Goal: Task Accomplishment & Management: Use online tool/utility

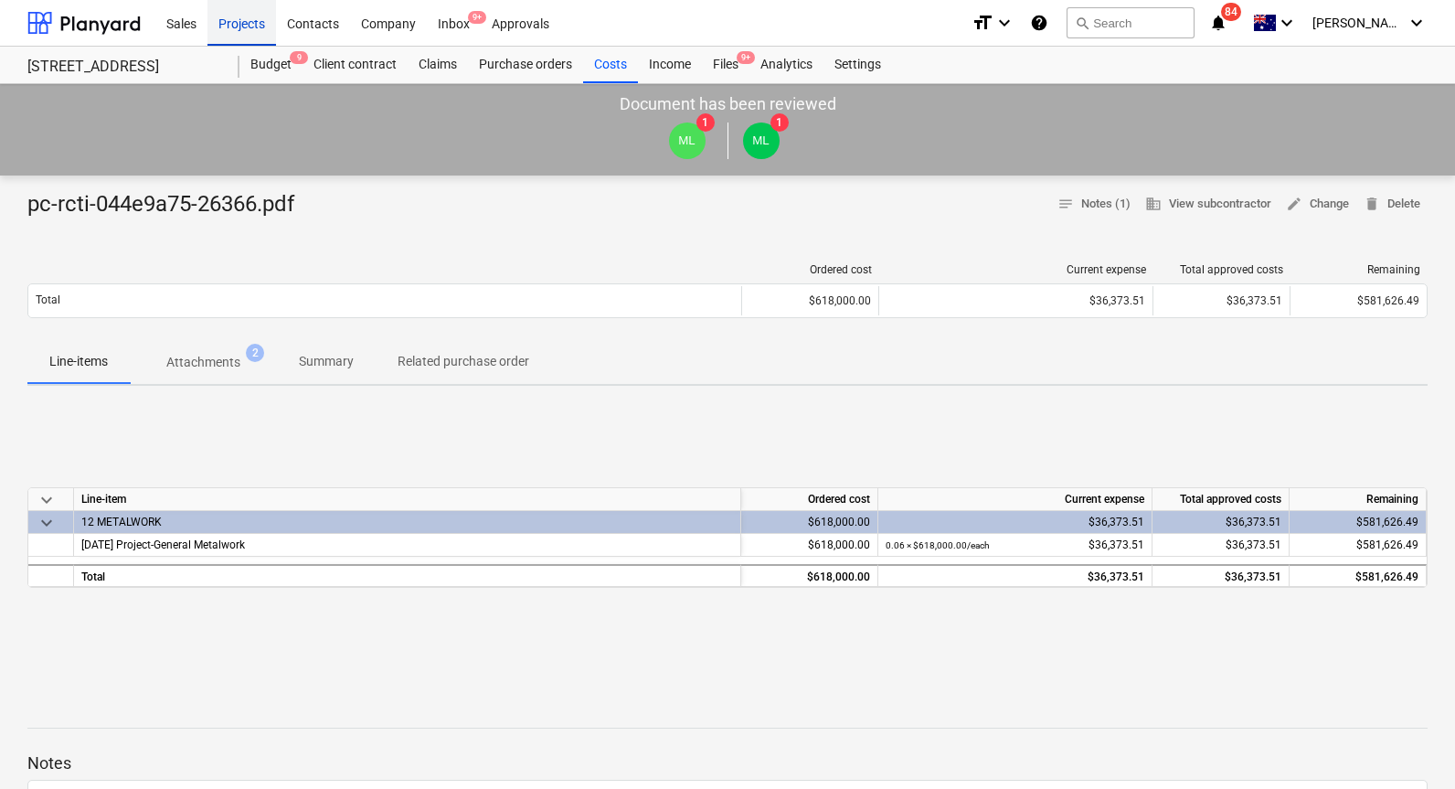
click at [252, 19] on div "Projects" at bounding box center [241, 22] width 69 height 47
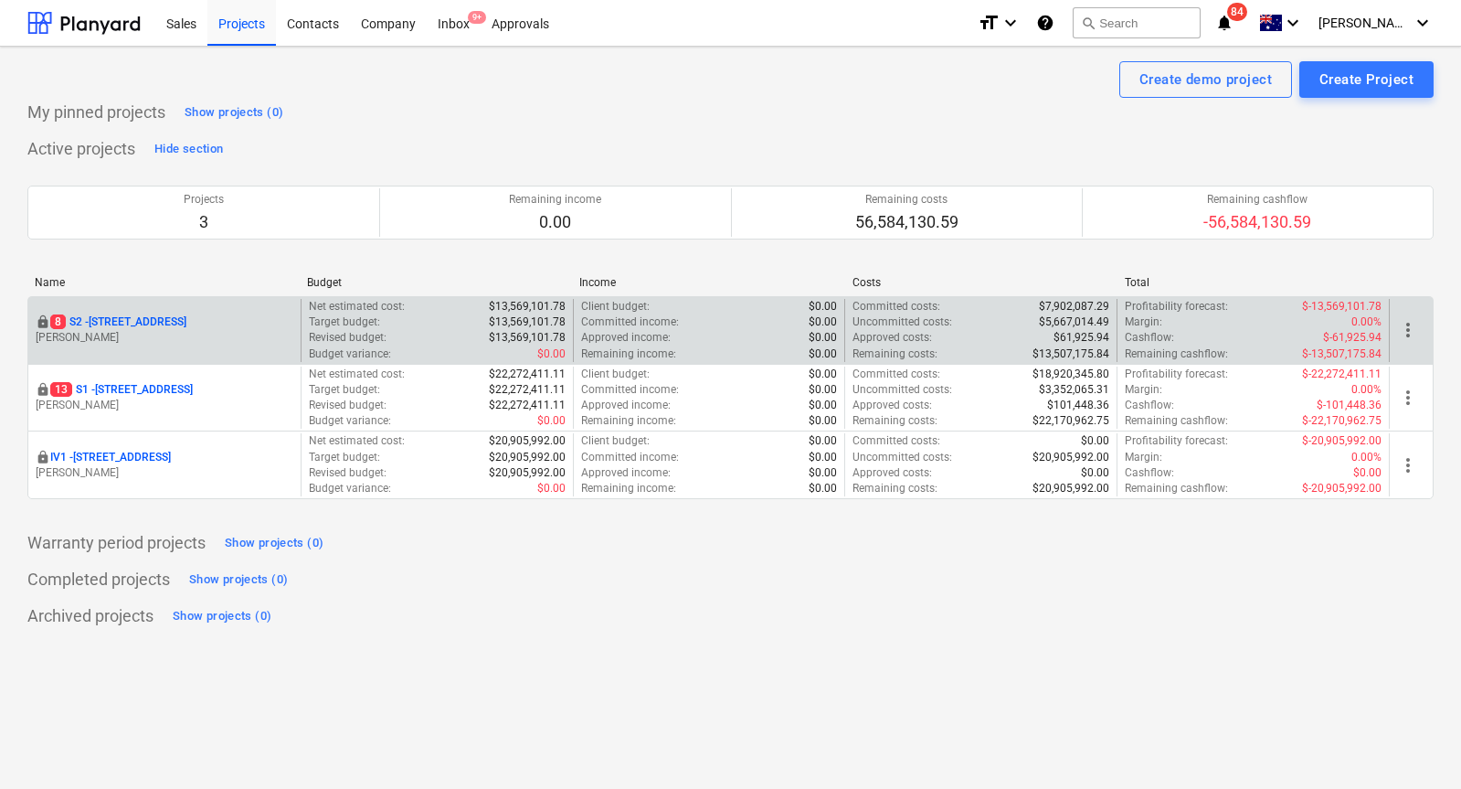
click at [135, 317] on p "[STREET_ADDRESS]" at bounding box center [118, 322] width 136 height 16
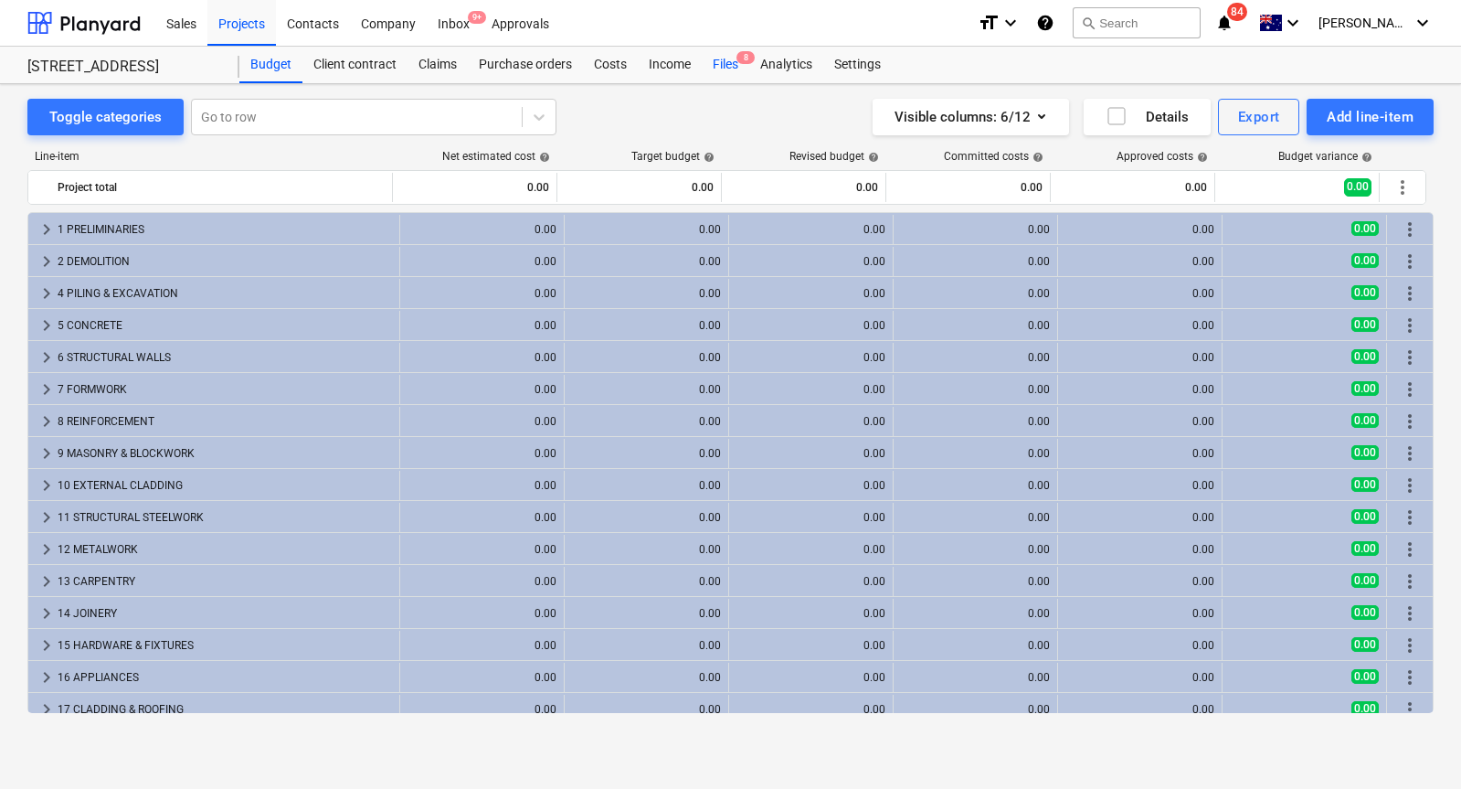
click at [730, 74] on div "Files 8" at bounding box center [726, 65] width 48 height 37
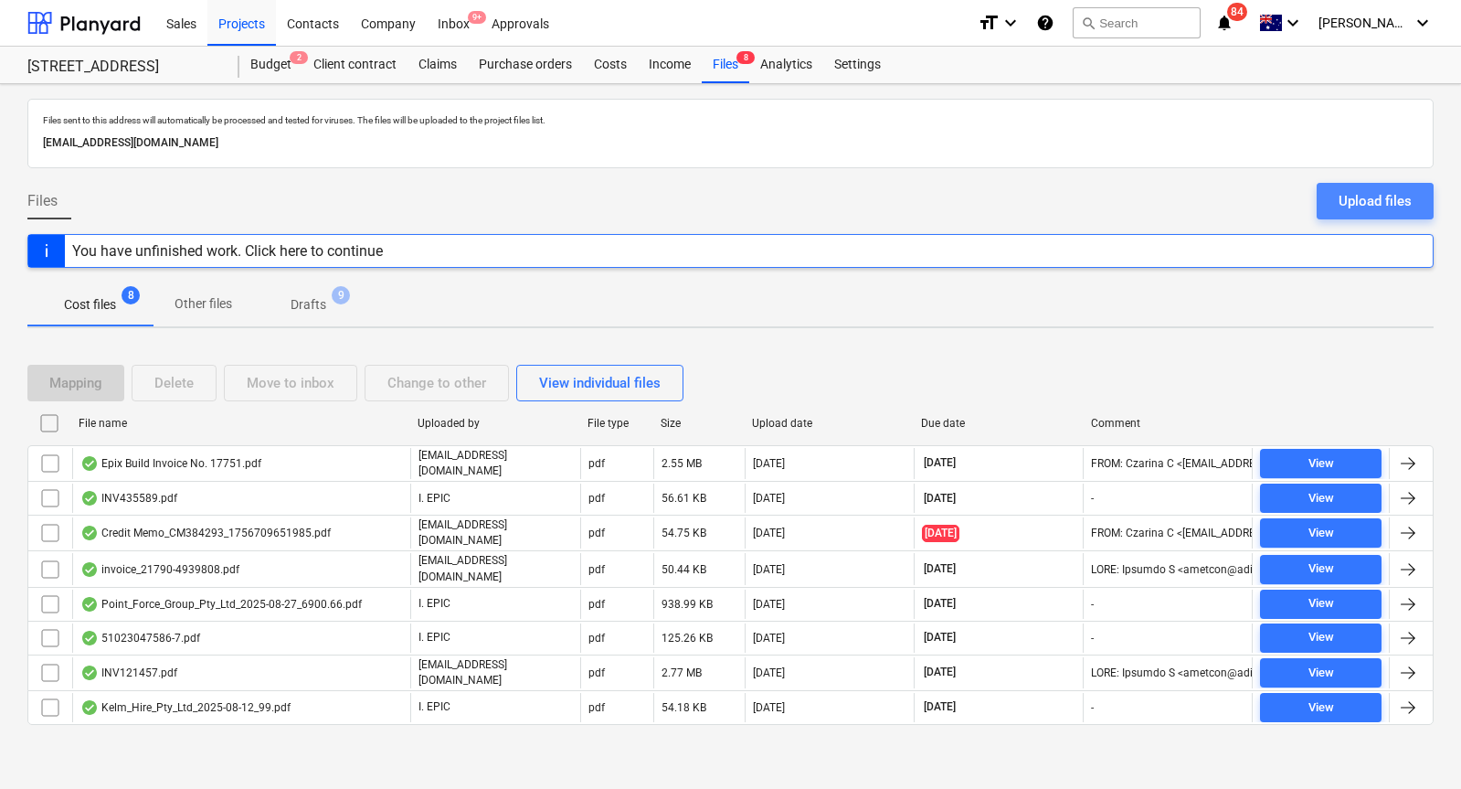
click at [1361, 204] on div "Upload files" at bounding box center [1375, 201] width 73 height 24
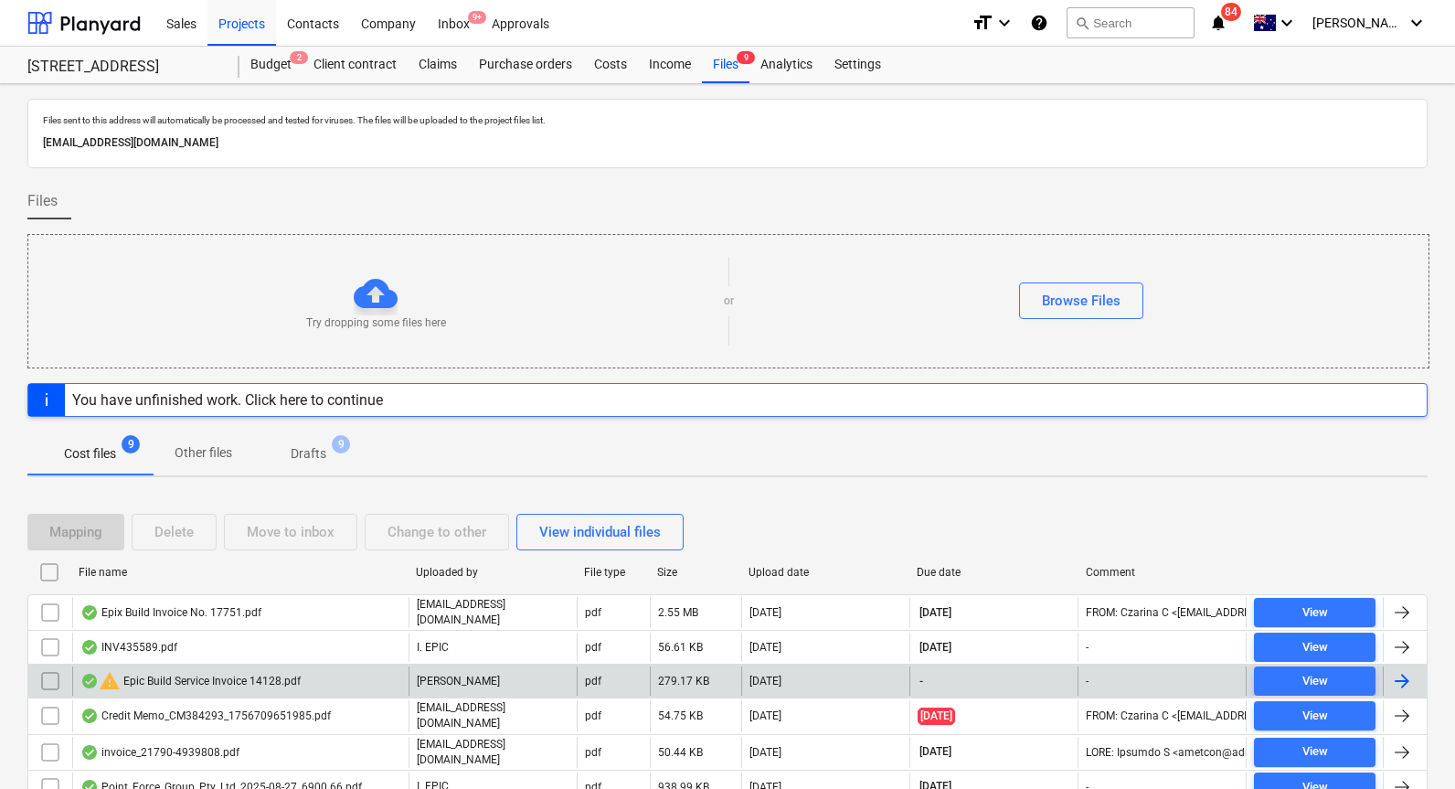
click at [279, 685] on div "warning Epic Build Service Invoice 14128.pdf" at bounding box center [190, 681] width 220 height 22
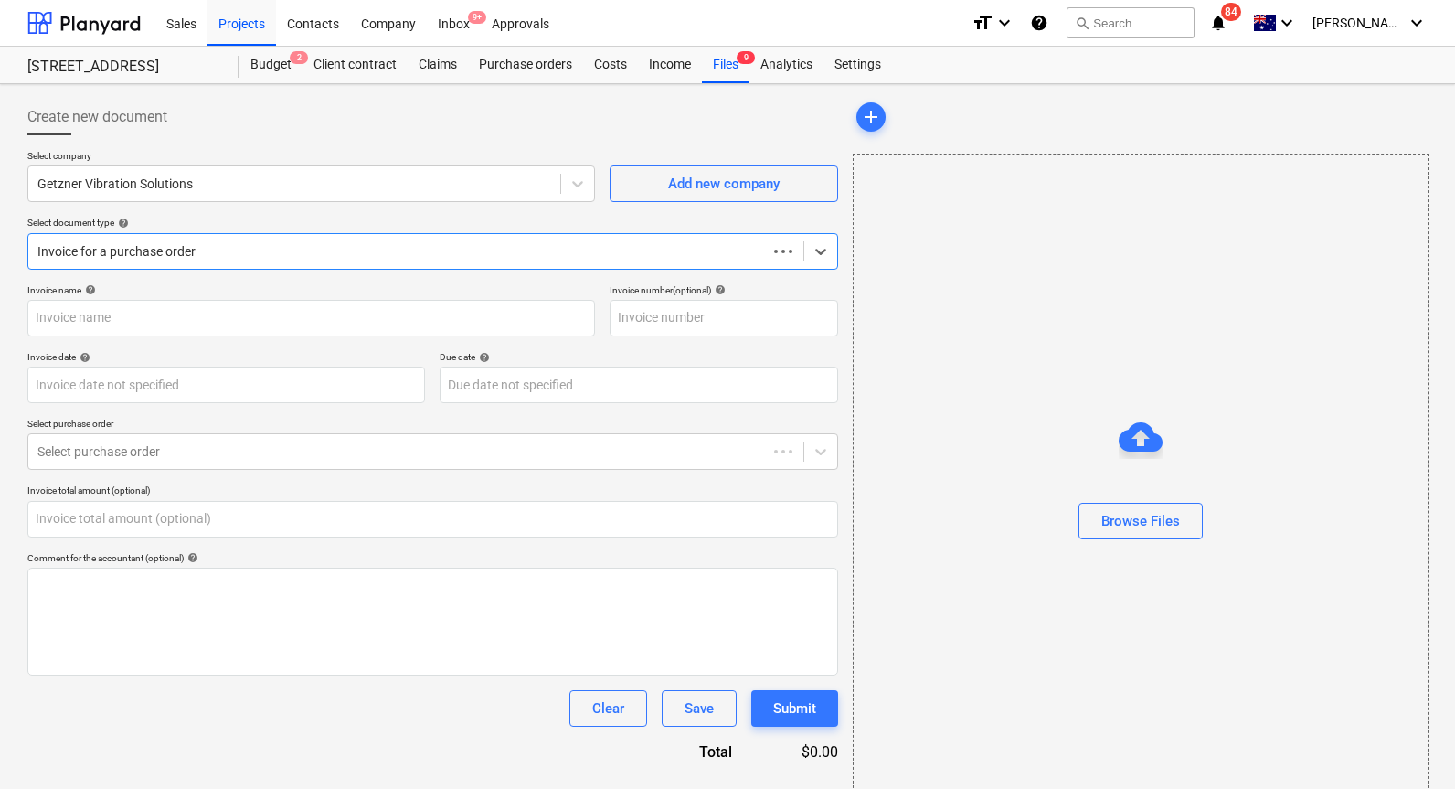
type input "0.00"
type input "14128"
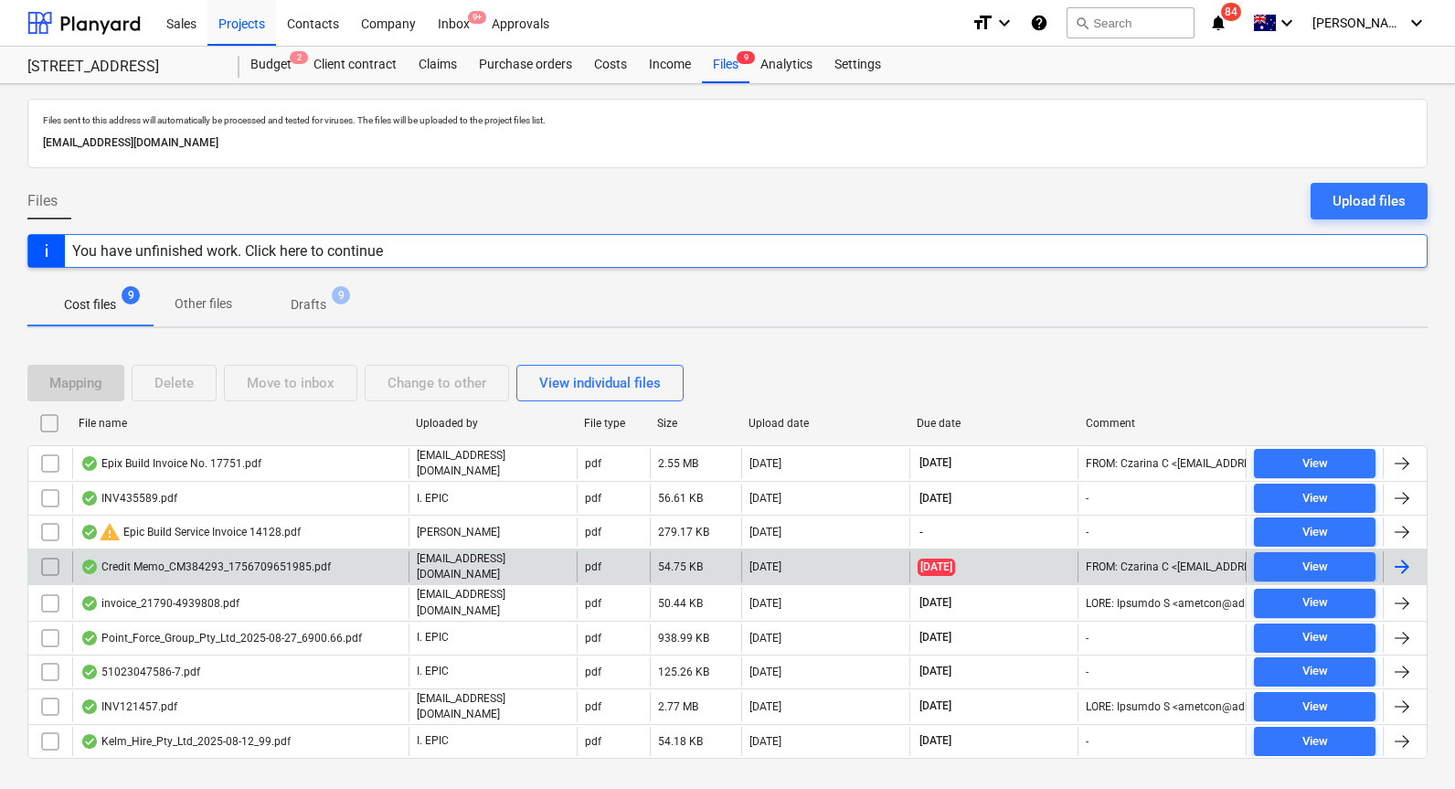
scroll to position [27, 0]
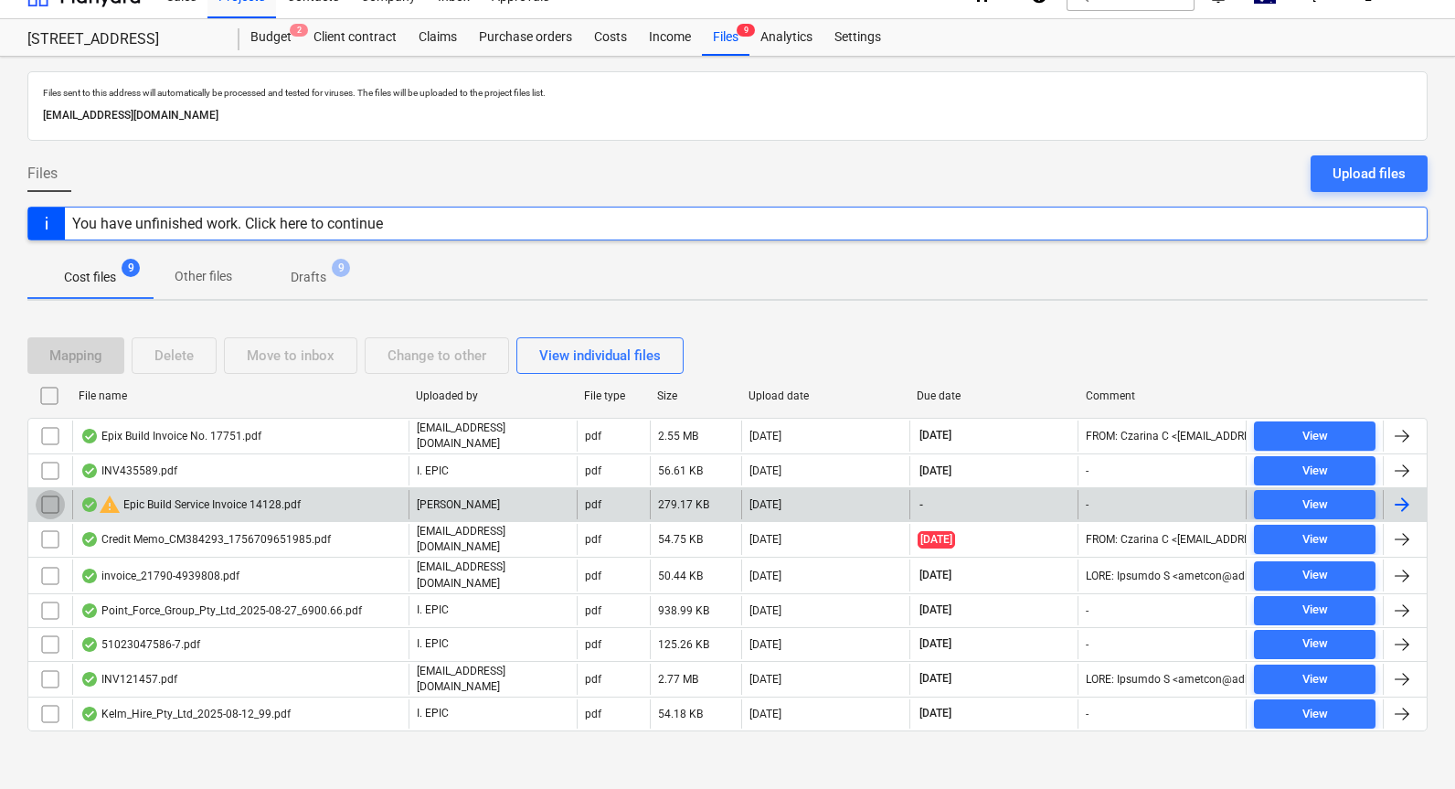
click at [59, 503] on input "checkbox" at bounding box center [50, 504] width 29 height 29
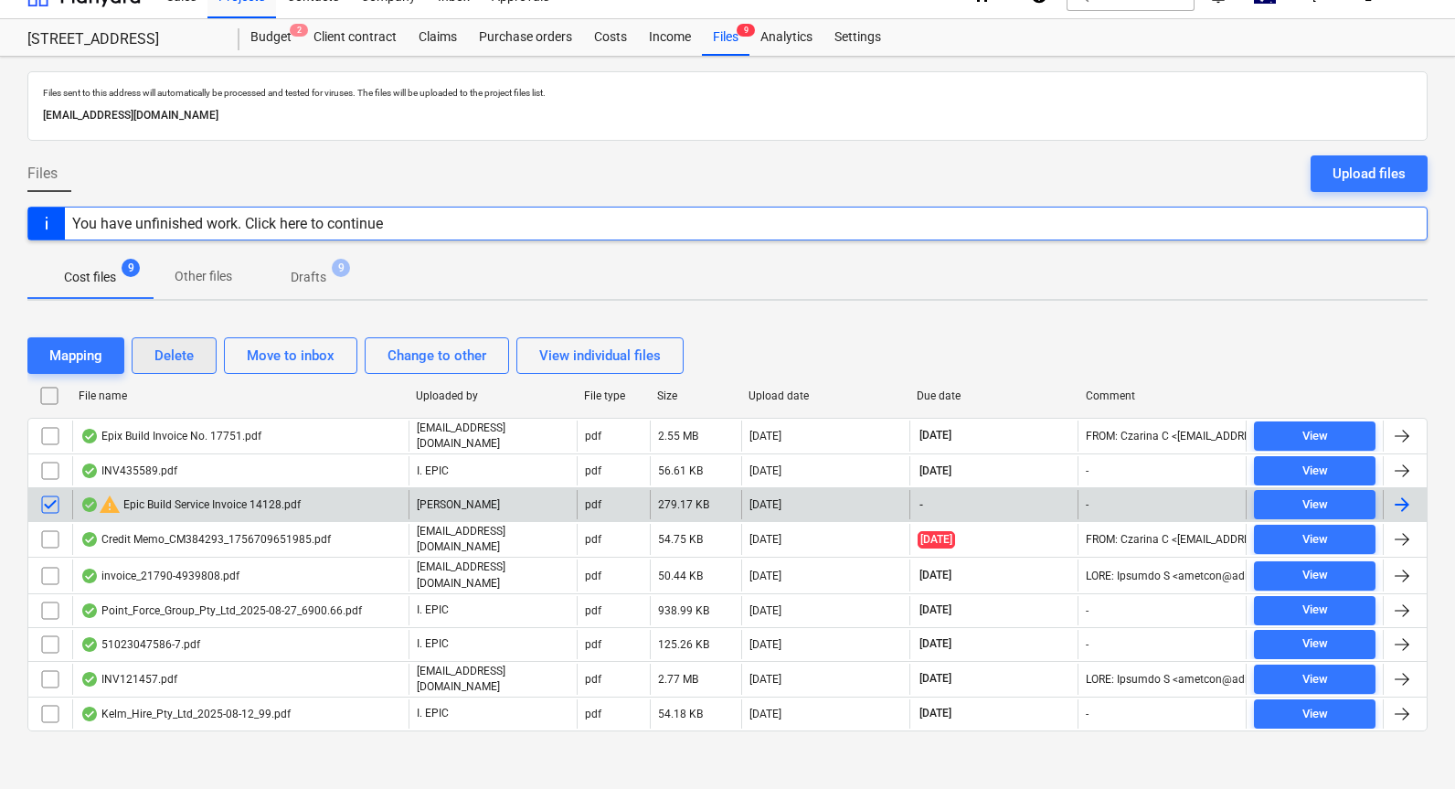
click at [196, 346] on button "Delete" at bounding box center [174, 355] width 85 height 37
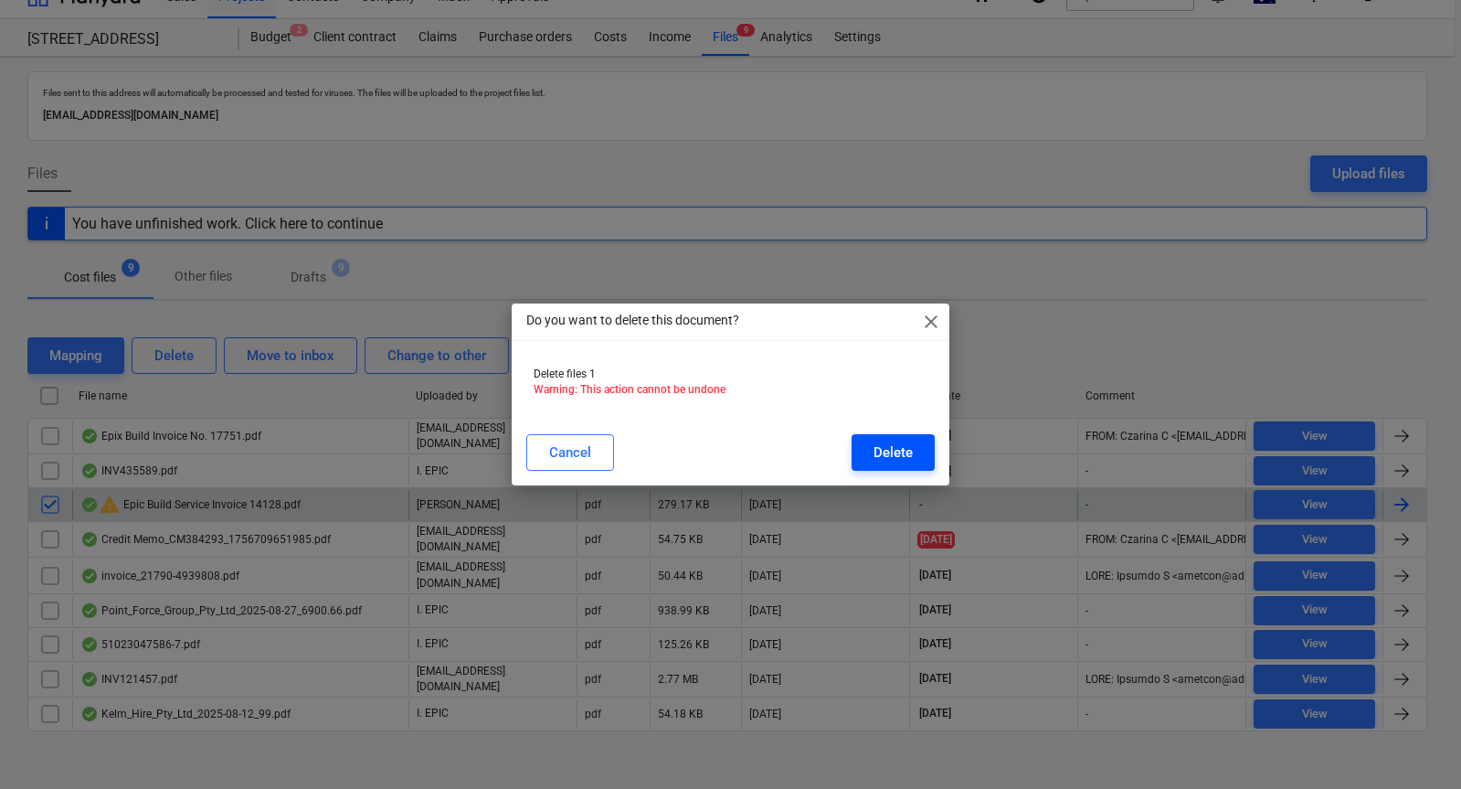
click at [904, 459] on div "Delete" at bounding box center [893, 452] width 39 height 24
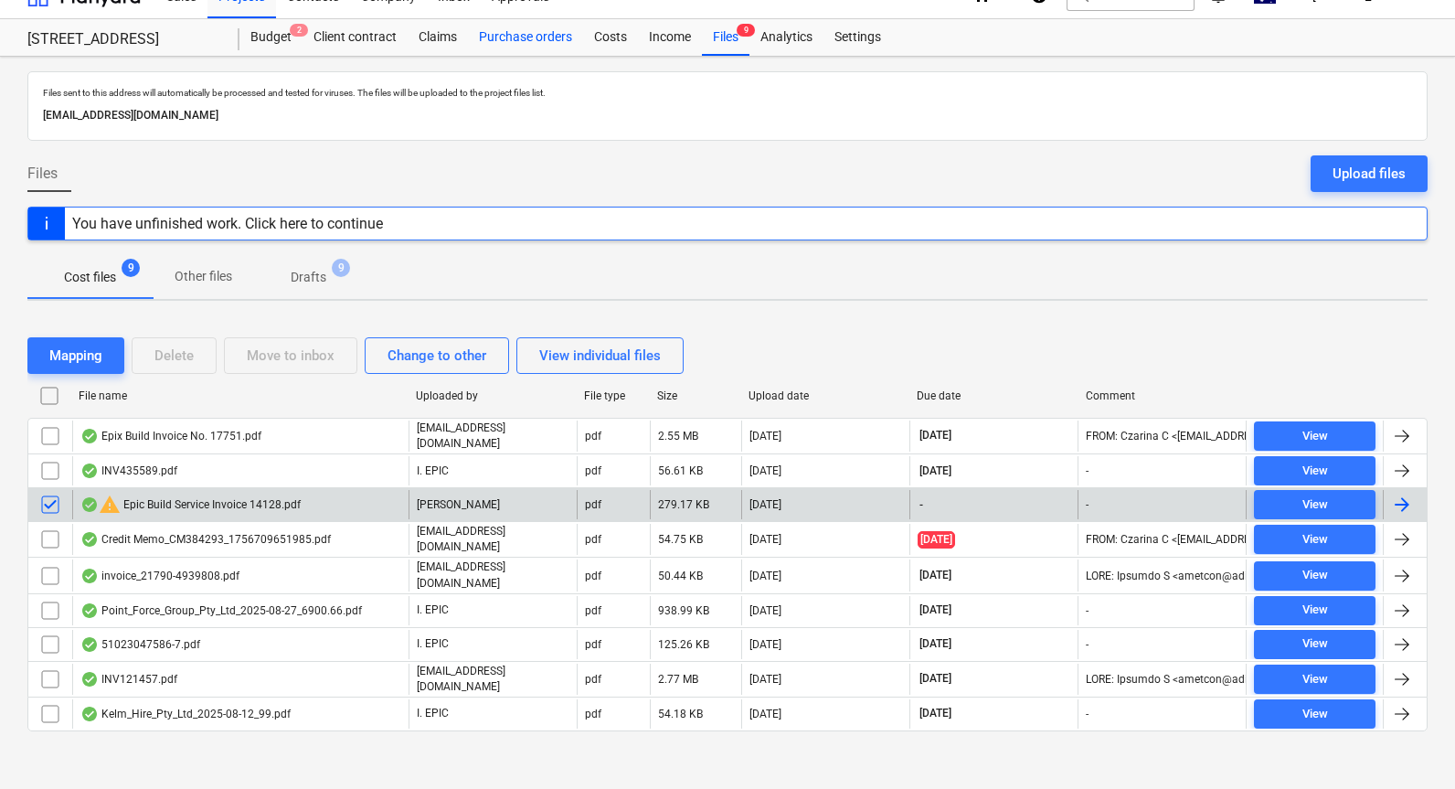
scroll to position [0, 0]
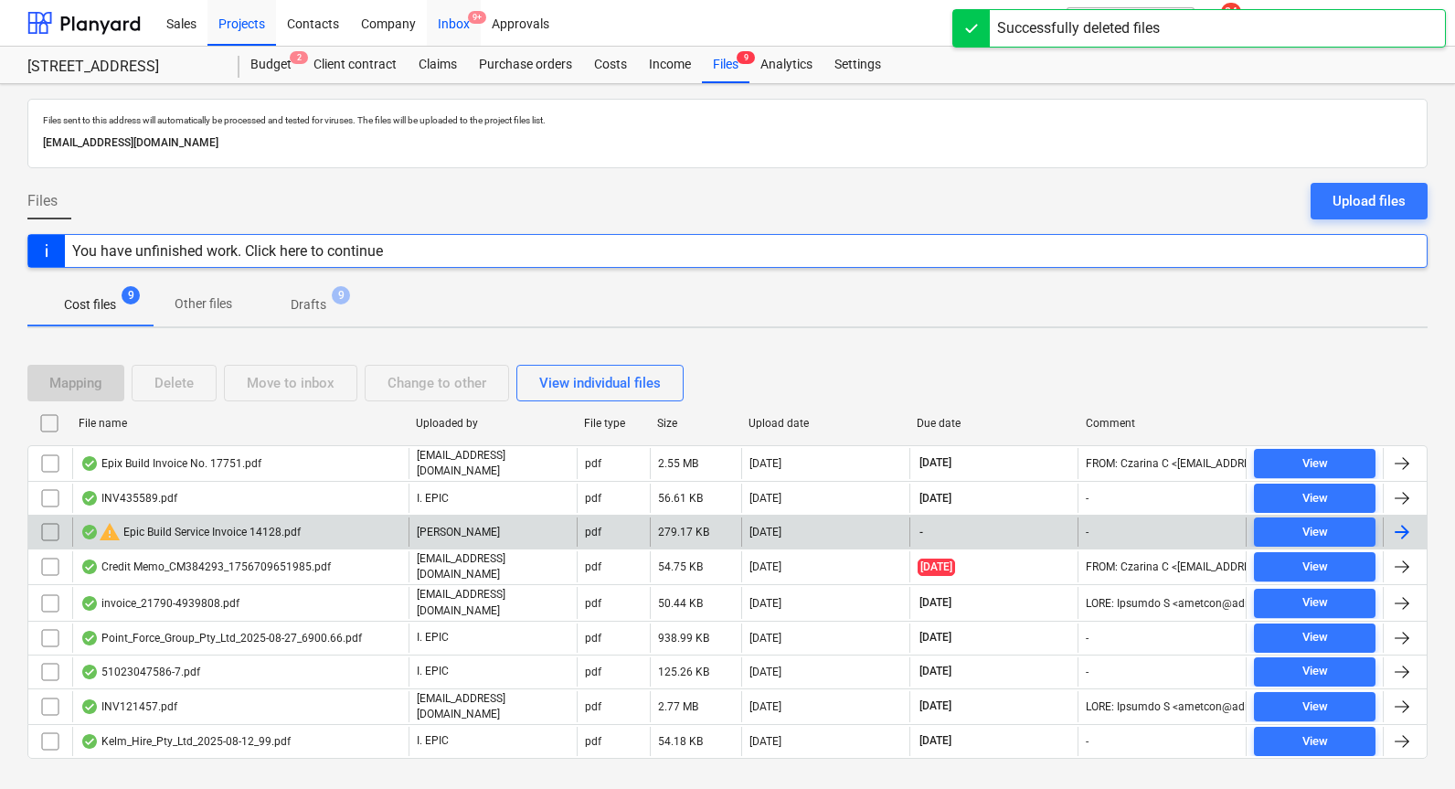
click at [453, 30] on div "Inbox 9+" at bounding box center [454, 22] width 54 height 47
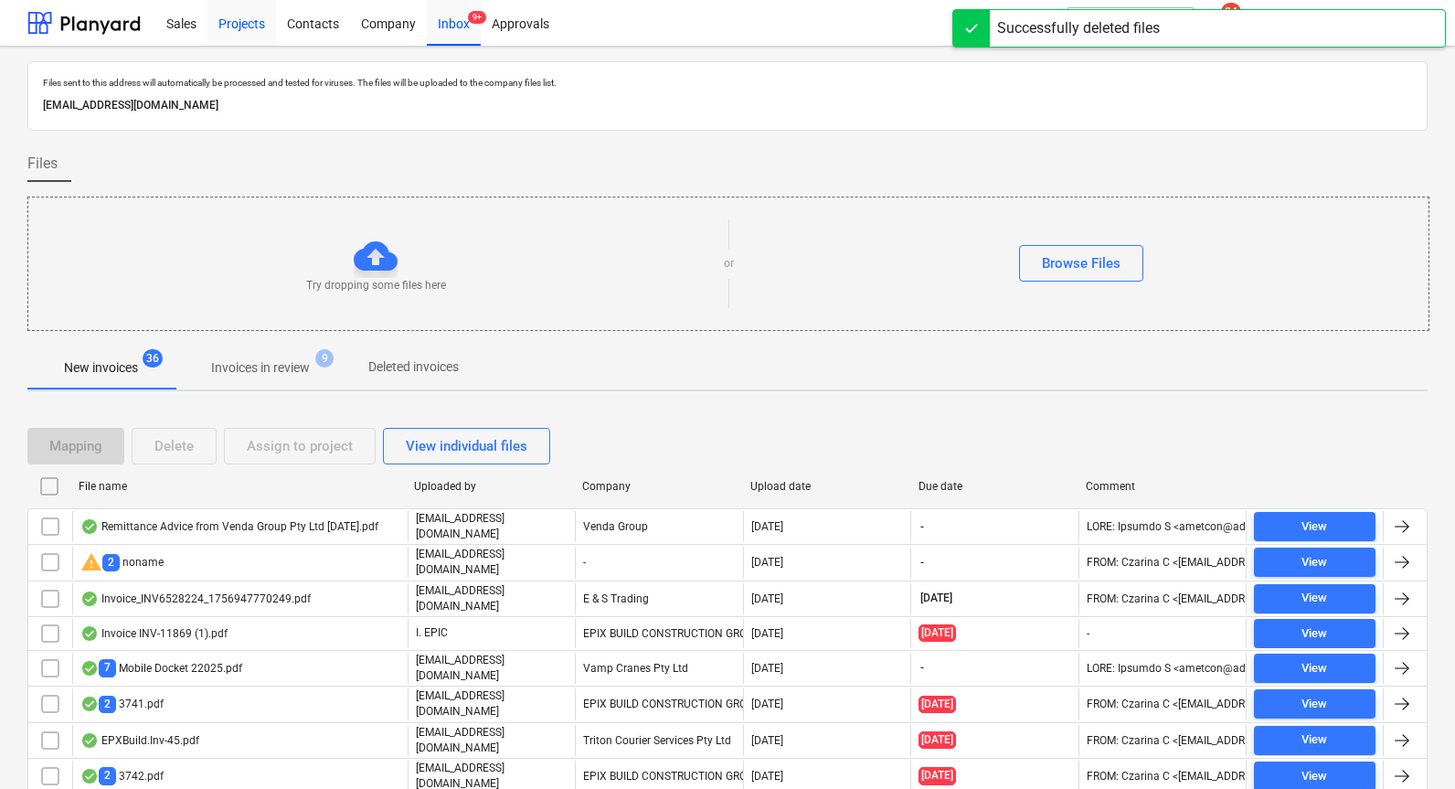
click at [213, 23] on div "Projects" at bounding box center [241, 22] width 69 height 47
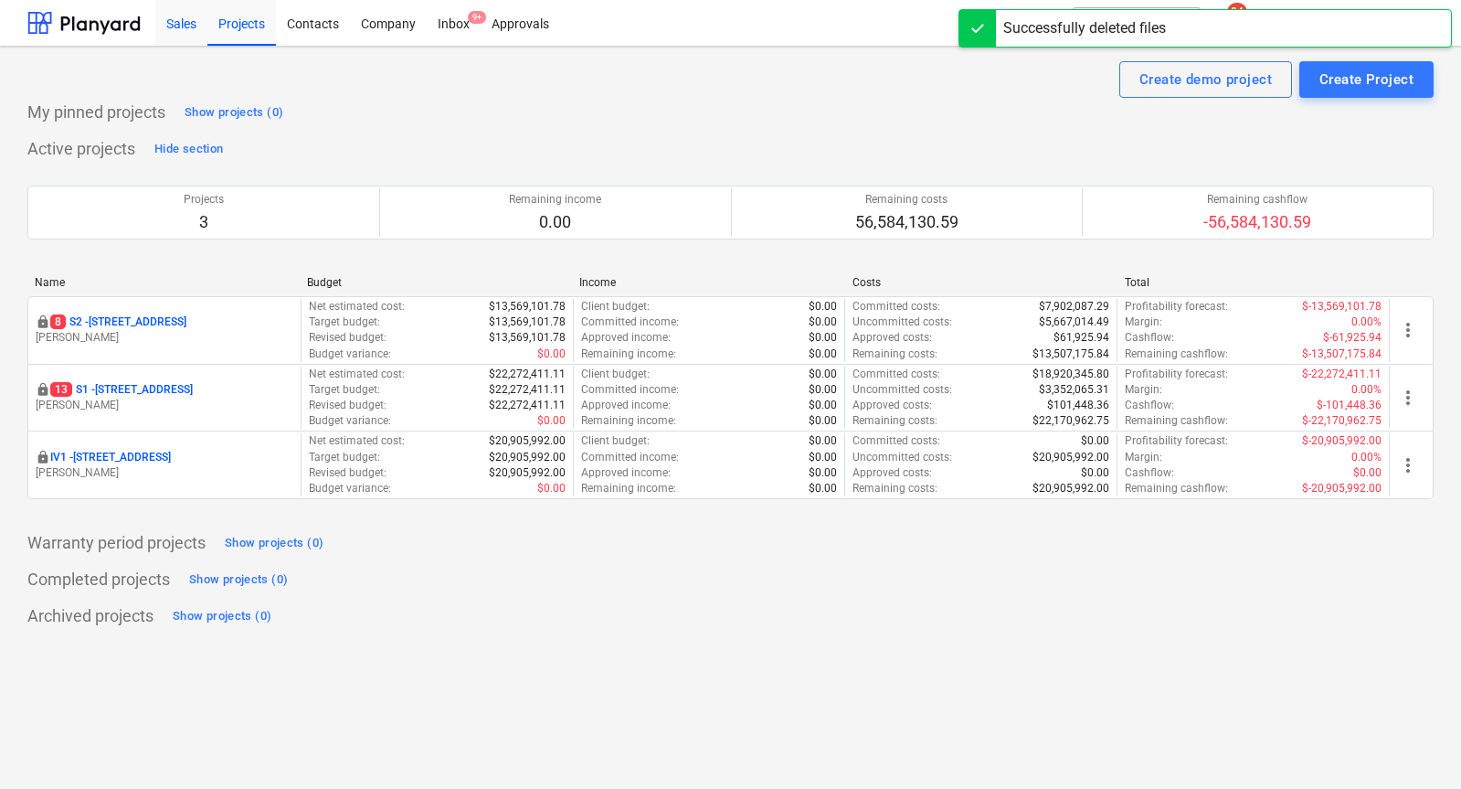
click at [195, 25] on div "Sales" at bounding box center [181, 22] width 52 height 47
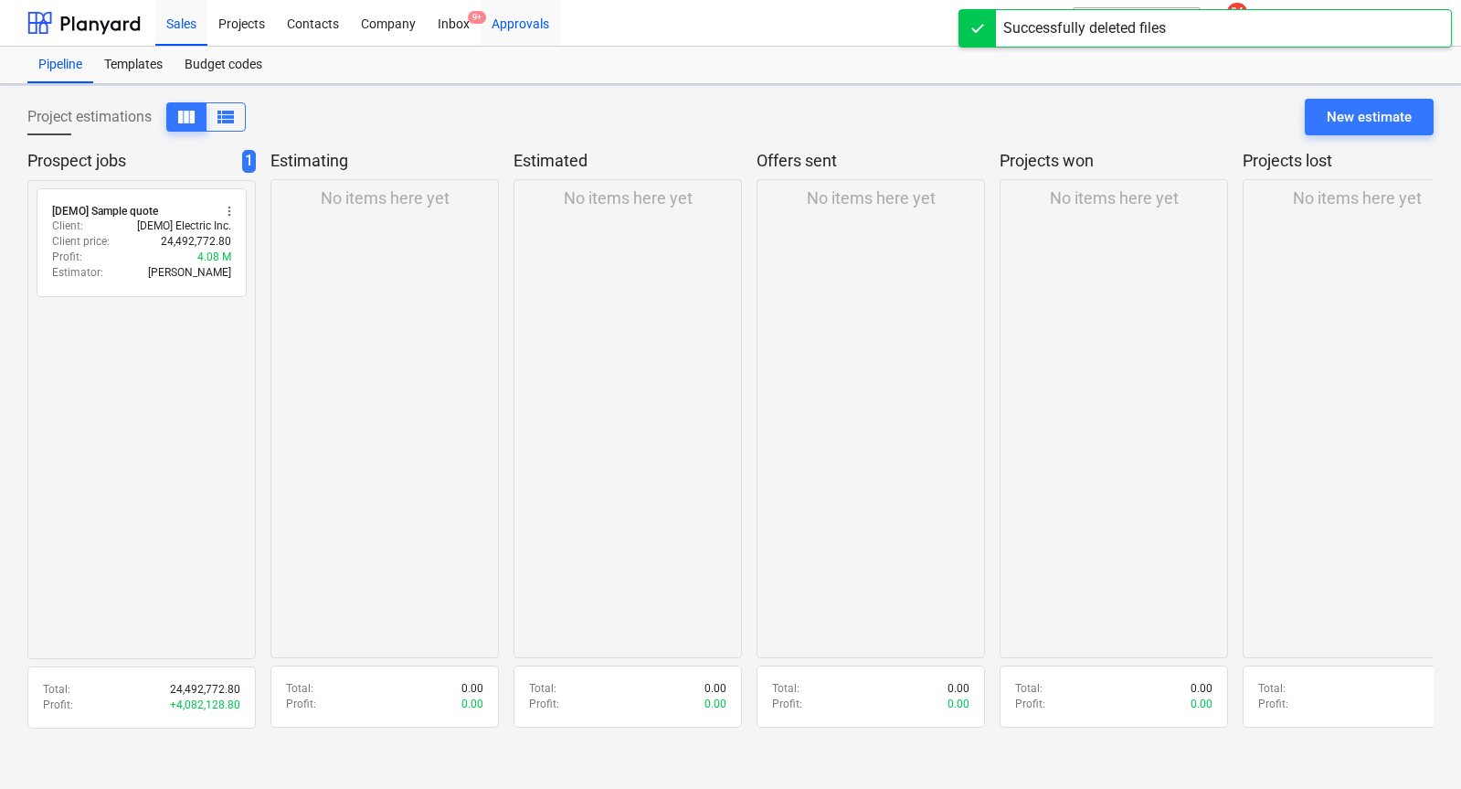
click at [482, 27] on div "Approvals" at bounding box center [520, 22] width 79 height 47
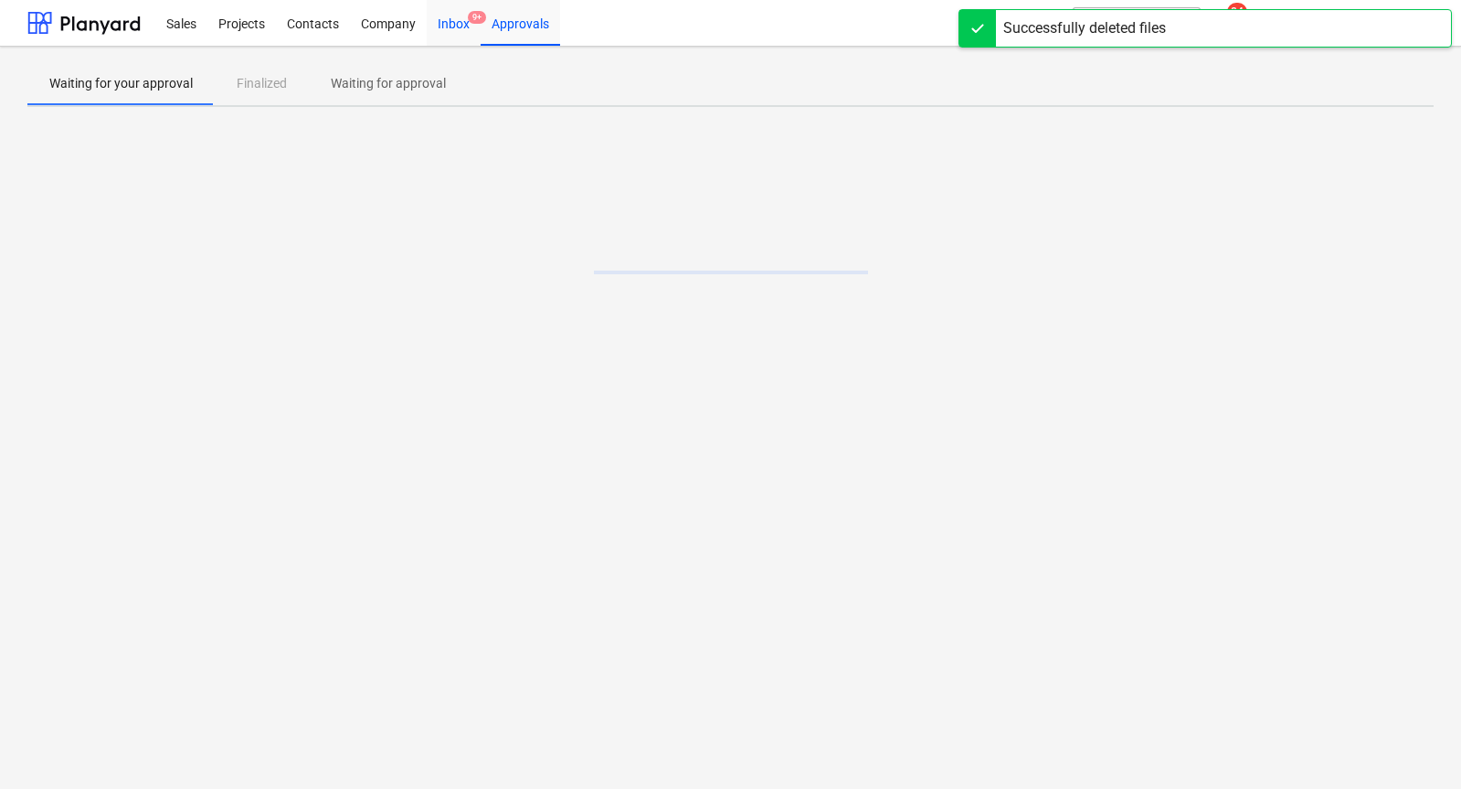
click at [458, 30] on div "Inbox 9+" at bounding box center [454, 22] width 54 height 47
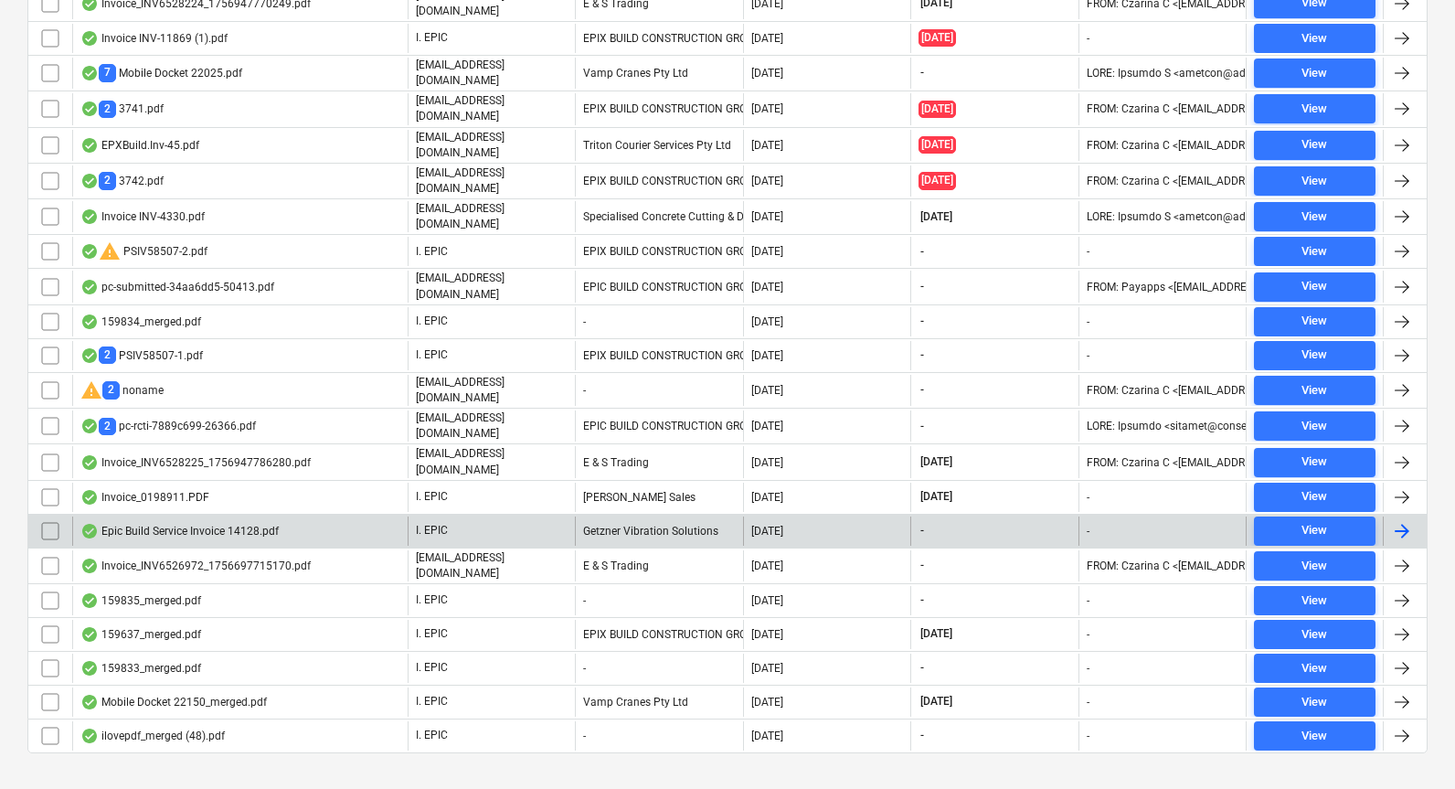
click at [334, 517] on div "Epic Build Service Invoice 14128.pdf" at bounding box center [239, 530] width 335 height 29
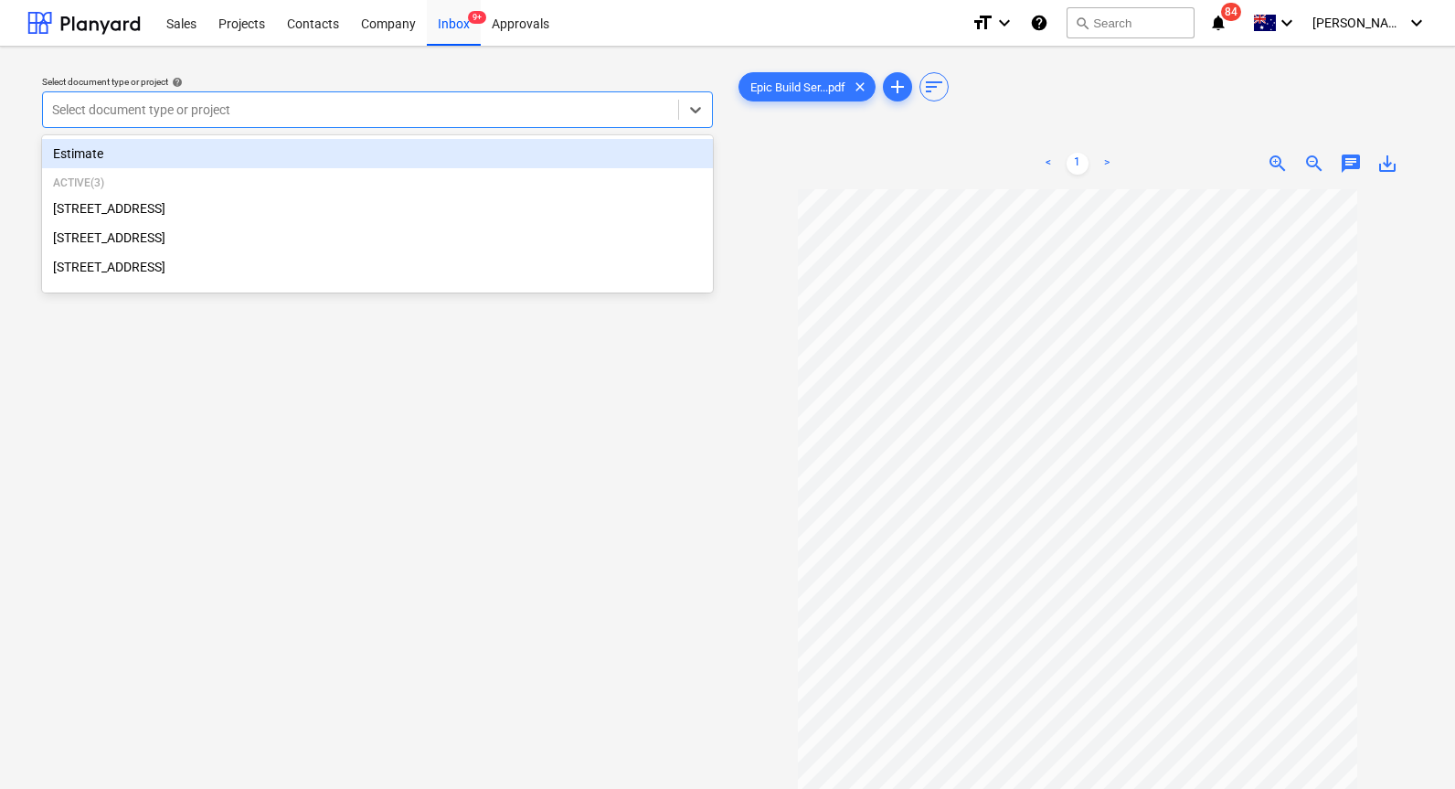
click at [434, 112] on div at bounding box center [360, 110] width 617 height 18
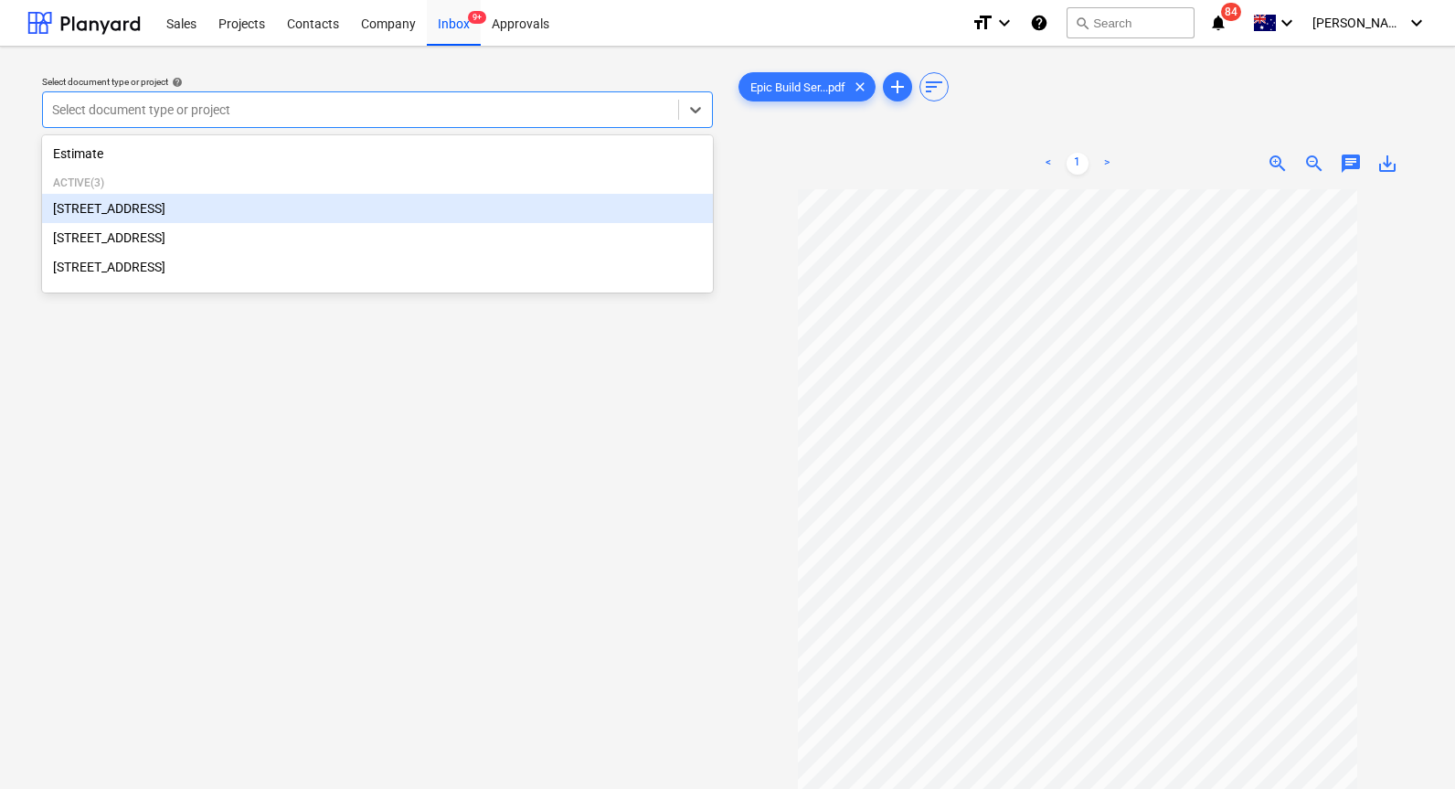
click at [445, 211] on div "[STREET_ADDRESS]" at bounding box center [377, 208] width 671 height 29
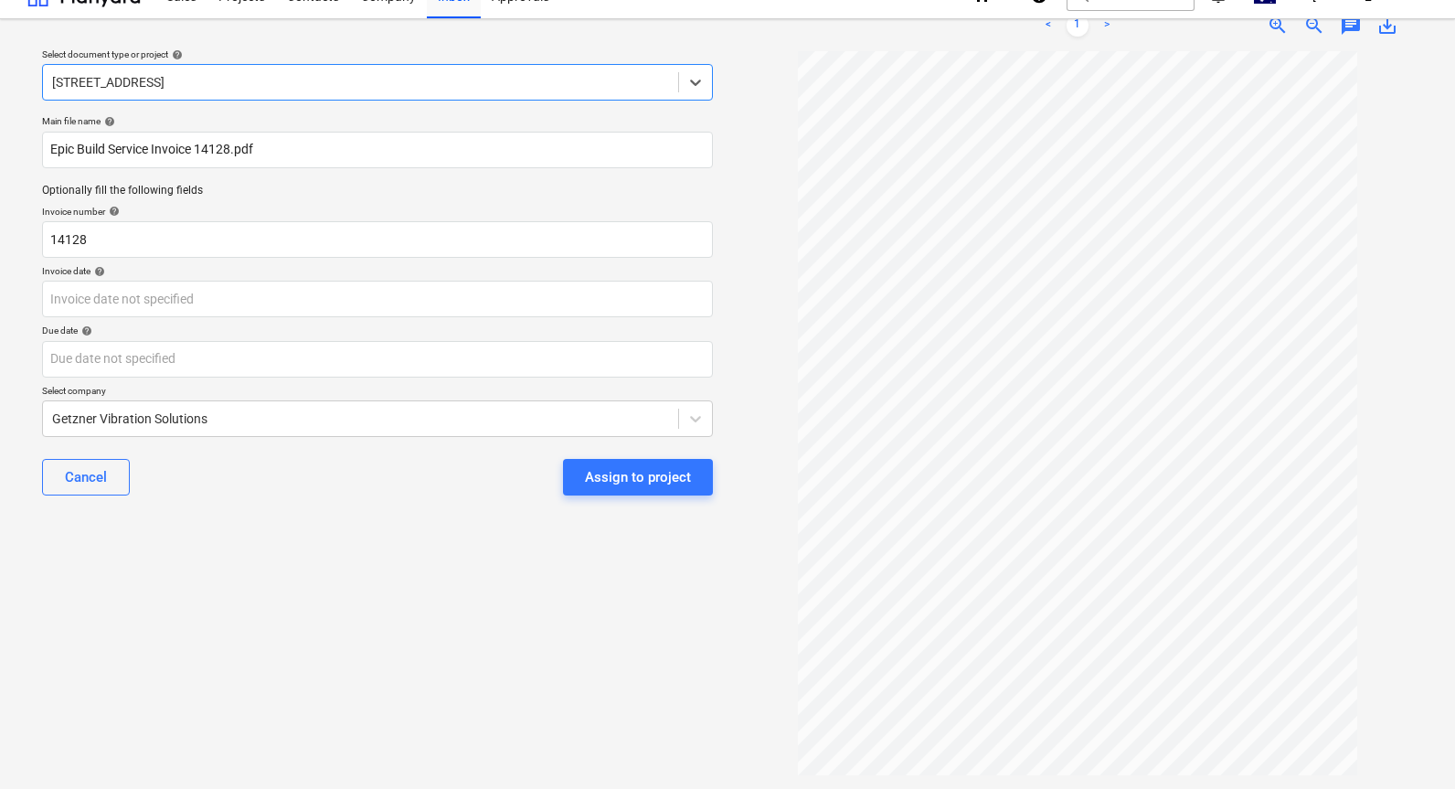
scroll to position [1, 0]
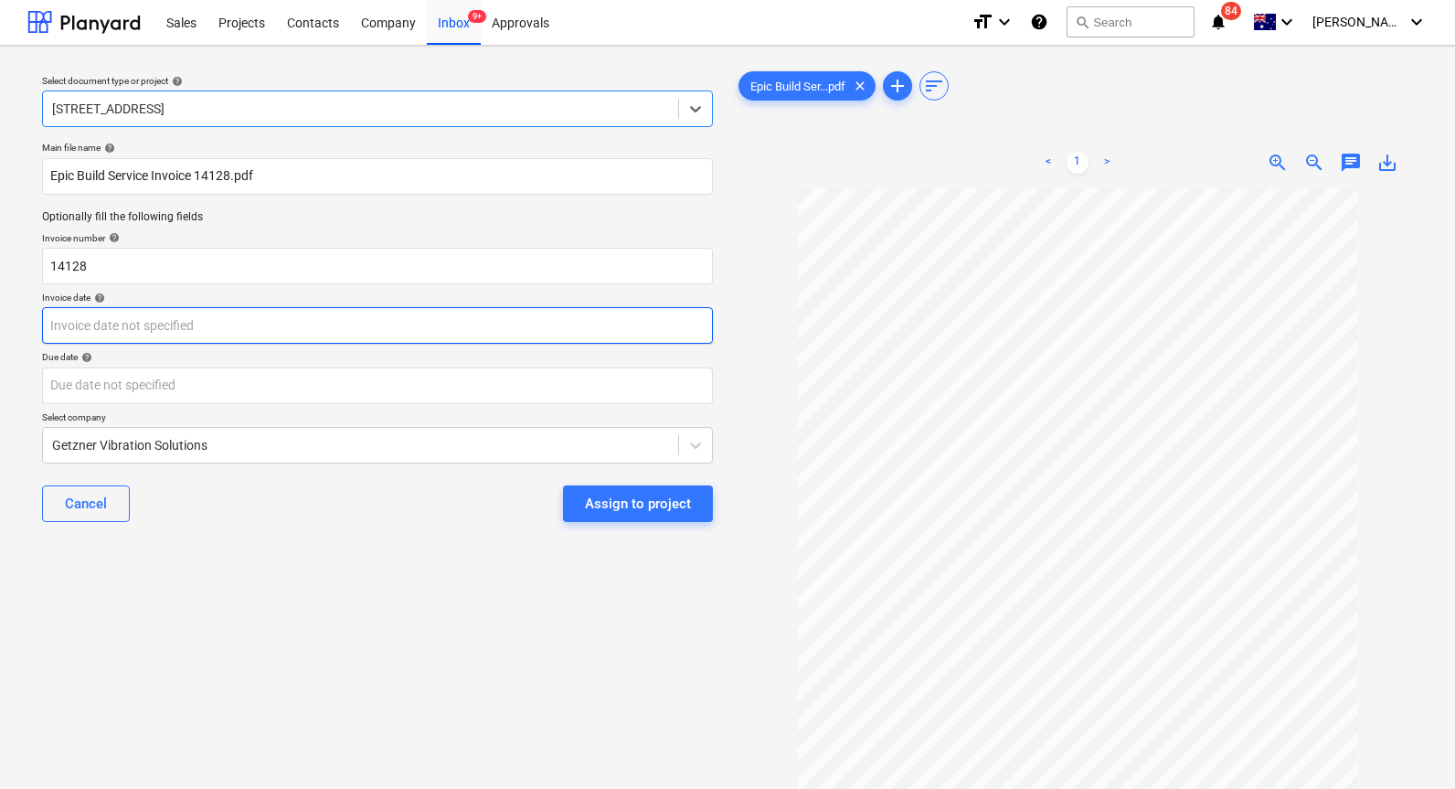
click at [281, 330] on body "Sales Projects Contacts Company Inbox 9+ Approvals format_size keyboard_arrow_d…" at bounding box center [727, 393] width 1455 height 789
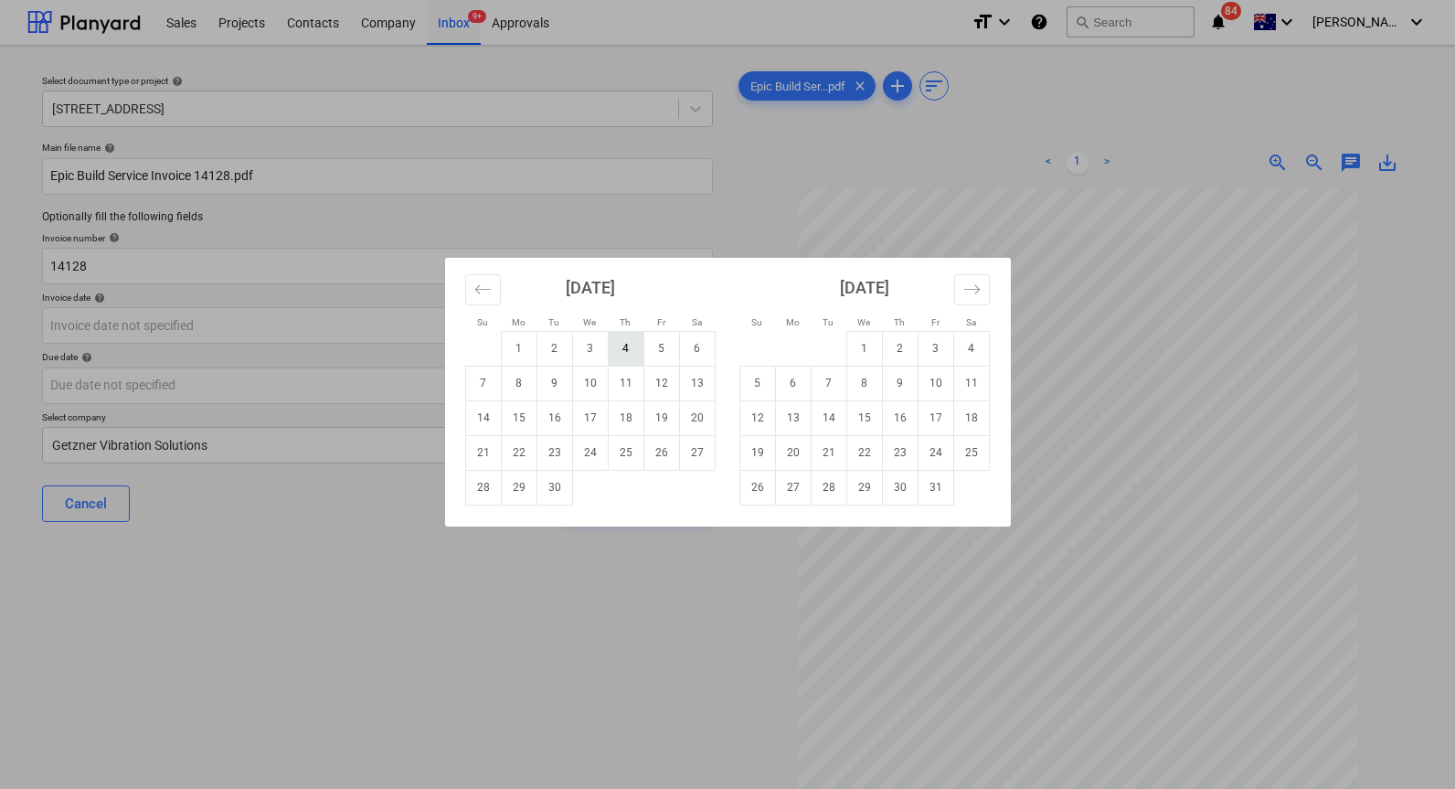
click at [622, 351] on td "4" at bounding box center [626, 348] width 36 height 35
type input "[DATE]"
click at [456, 386] on body "Sales Projects Contacts Company Inbox 9+ Approvals format_size keyboard_arrow_d…" at bounding box center [727, 393] width 1455 height 789
click at [628, 348] on td "4" at bounding box center [626, 348] width 36 height 35
type input "[DATE]"
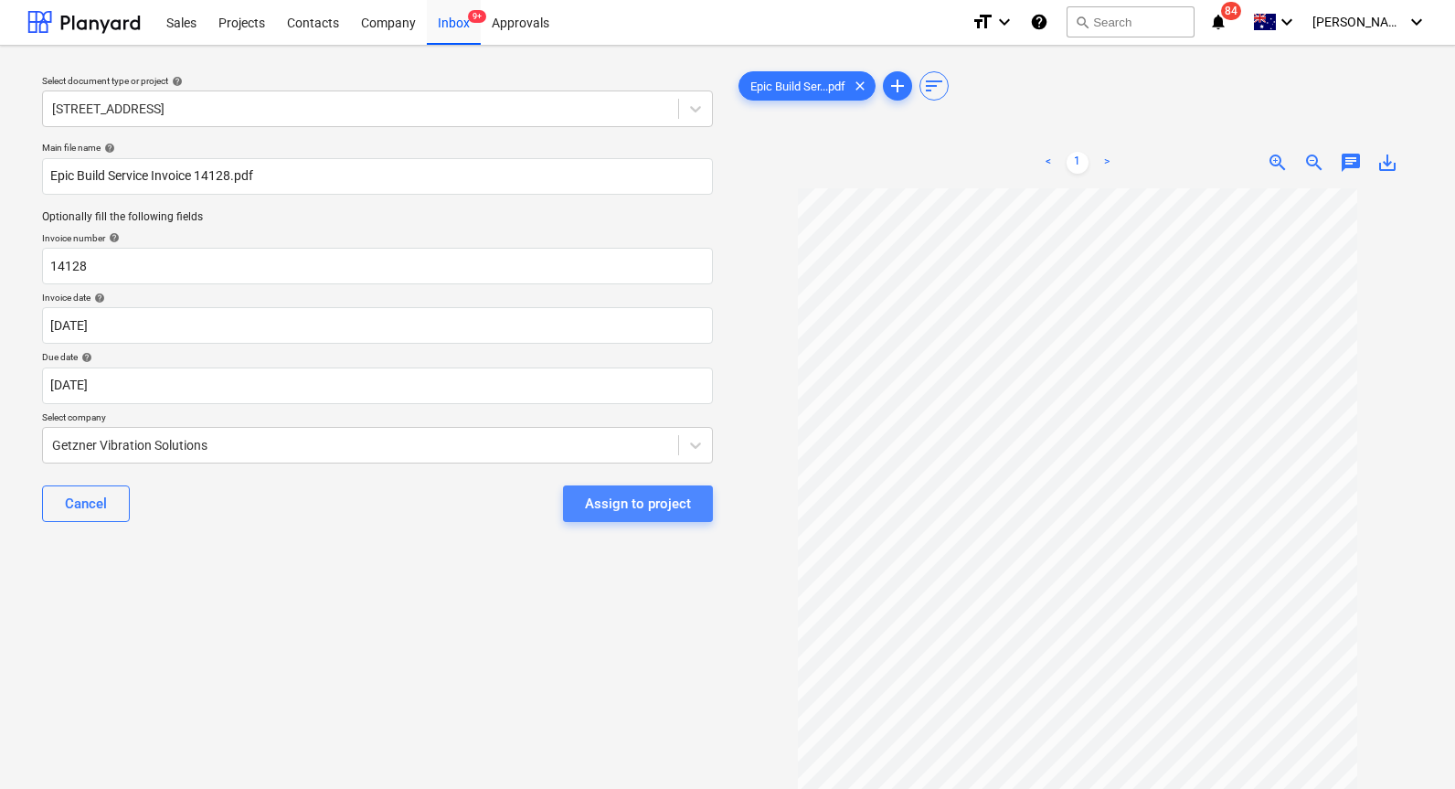
click at [641, 503] on div "Assign to project" at bounding box center [638, 504] width 106 height 24
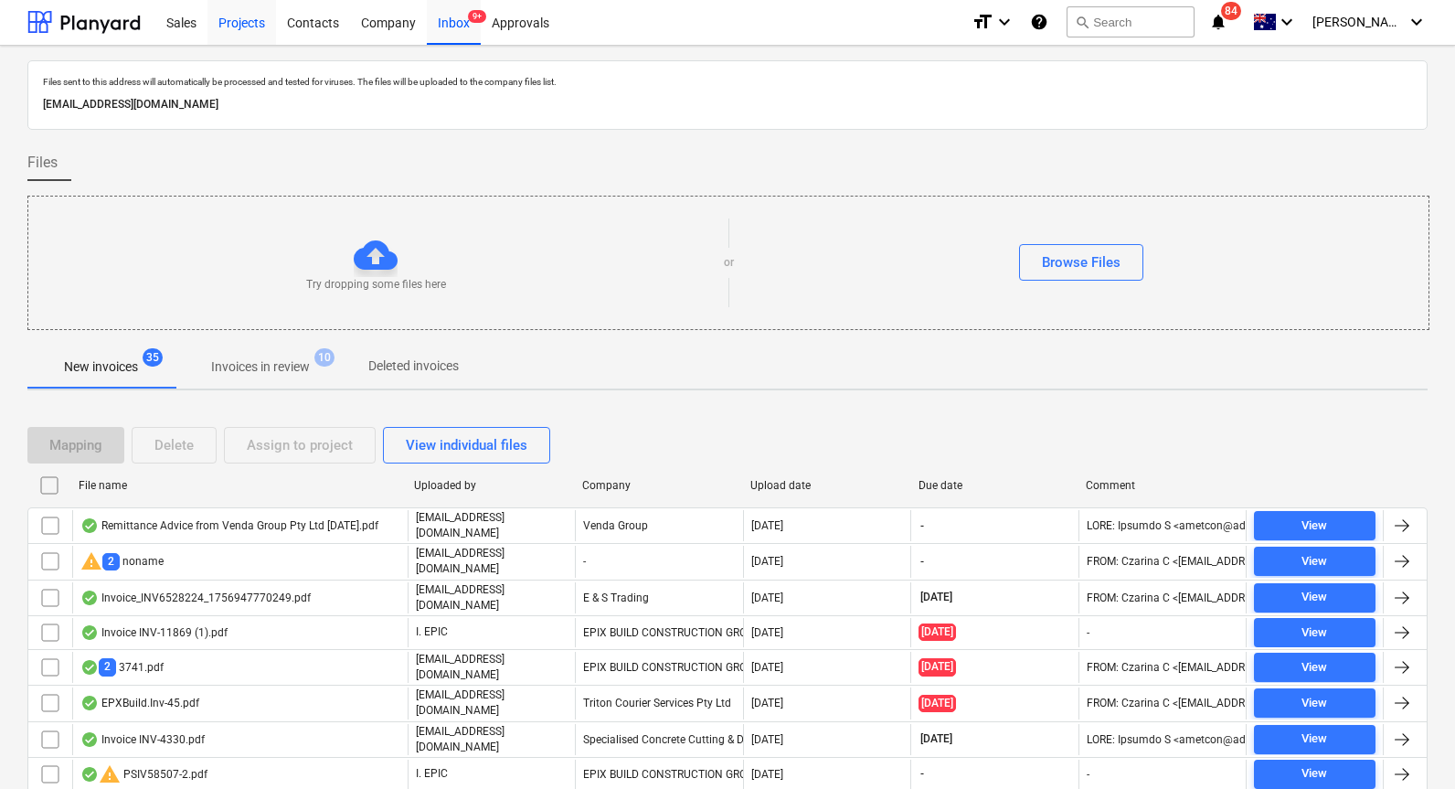
click at [266, 27] on div "Projects" at bounding box center [241, 21] width 69 height 47
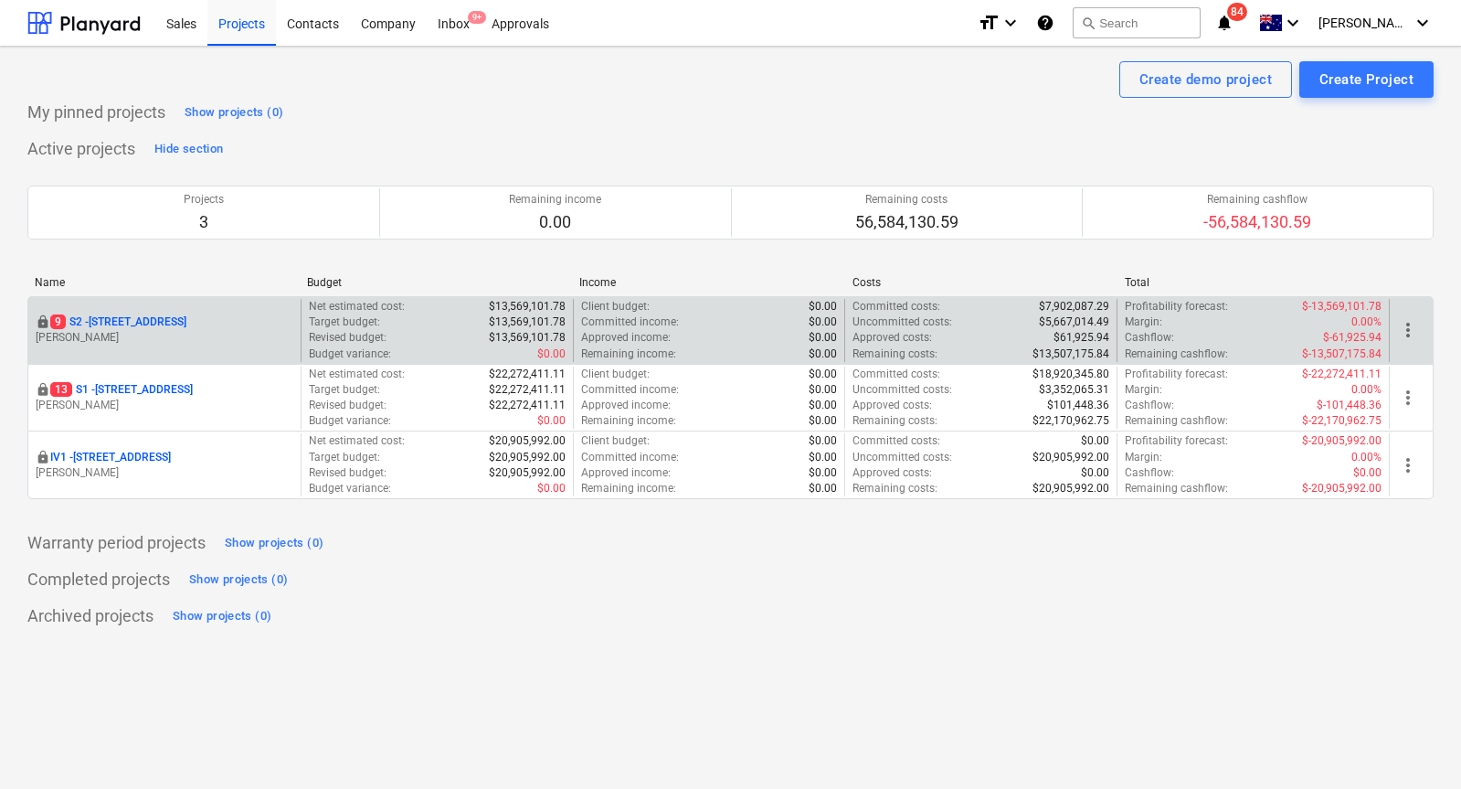
click at [180, 319] on p "[STREET_ADDRESS]" at bounding box center [118, 322] width 136 height 16
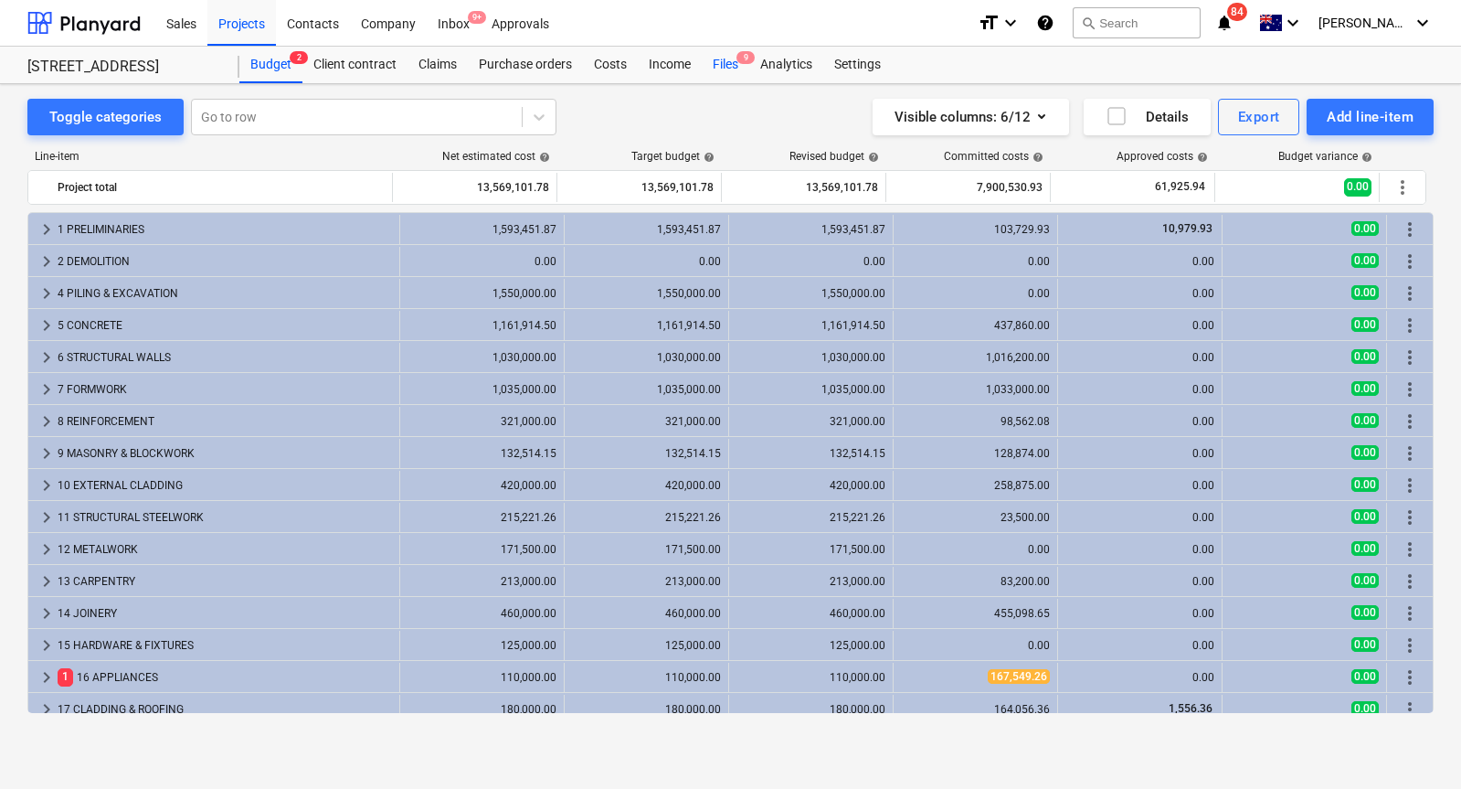
click at [728, 58] on div "Files 9" at bounding box center [726, 65] width 48 height 37
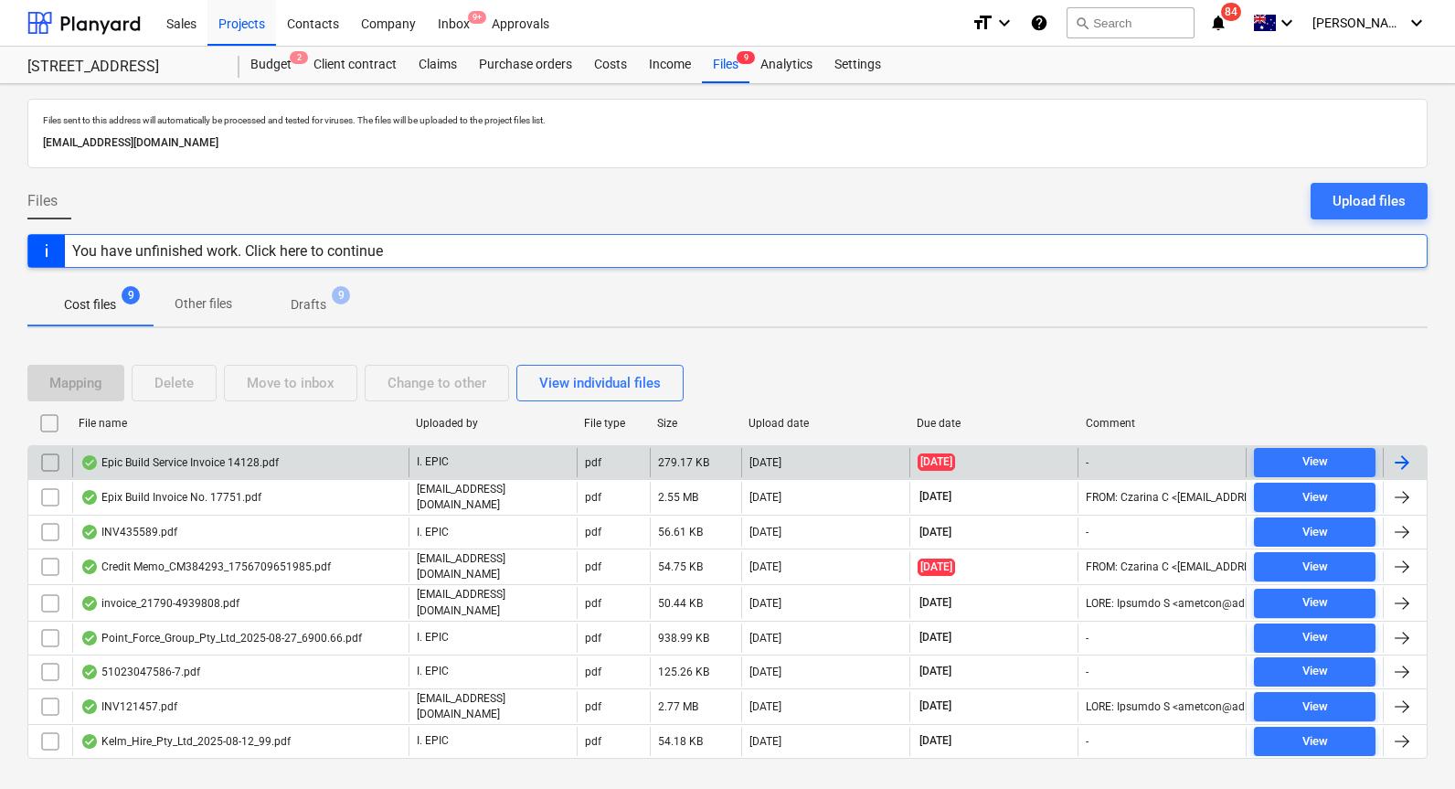
click at [274, 463] on div "Epic Build Service Invoice 14128.pdf" at bounding box center [179, 462] width 198 height 15
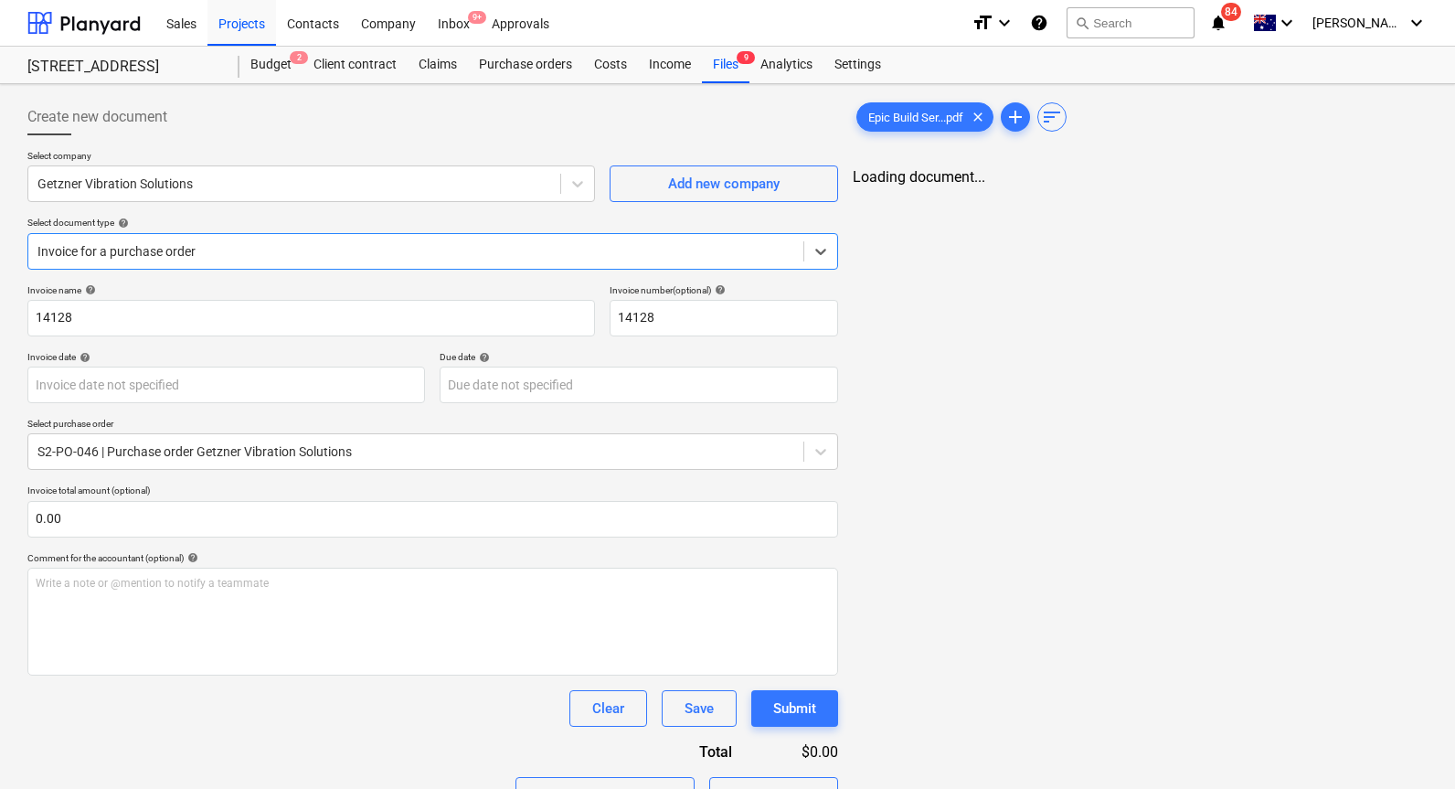
type input "[DATE]"
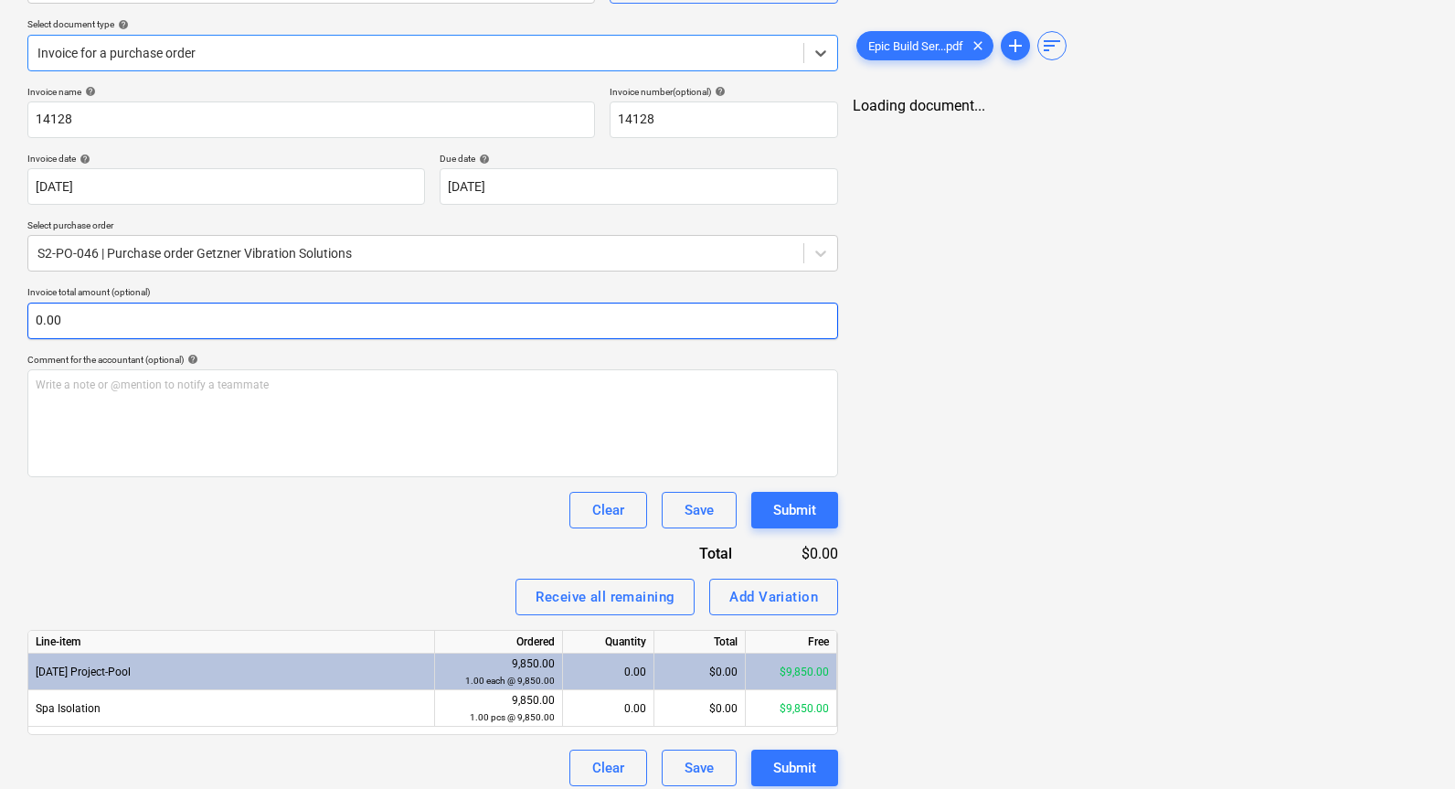
scroll to position [210, 0]
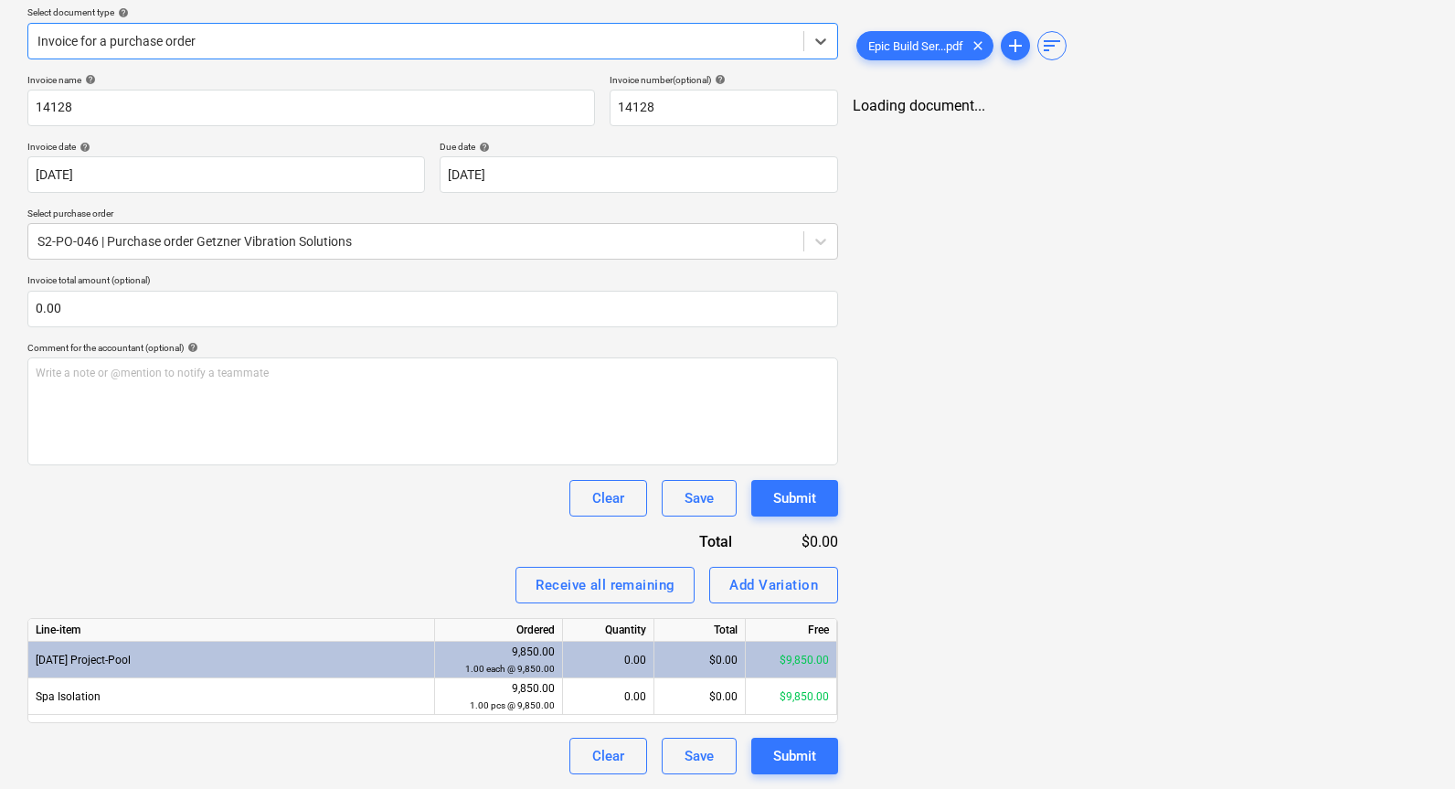
click at [610, 663] on div "0.00" at bounding box center [608, 659] width 76 height 37
click at [615, 659] on div "0.00" at bounding box center [608, 659] width 76 height 37
click at [626, 658] on div "0.00" at bounding box center [608, 659] width 76 height 37
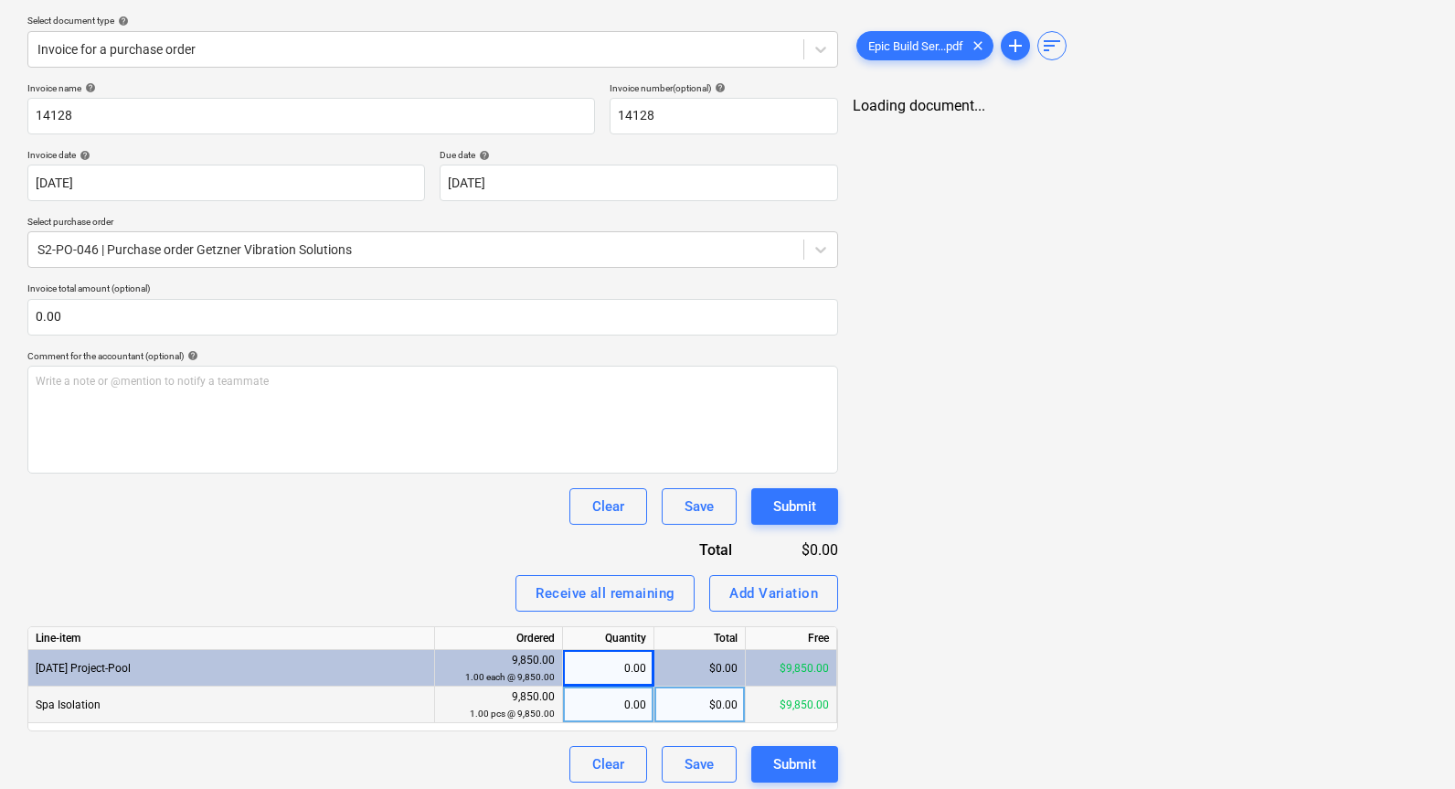
drag, startPoint x: 624, startPoint y: 678, endPoint x: 625, endPoint y: 690, distance: 11.9
click at [624, 683] on div "0.00" at bounding box center [608, 668] width 76 height 37
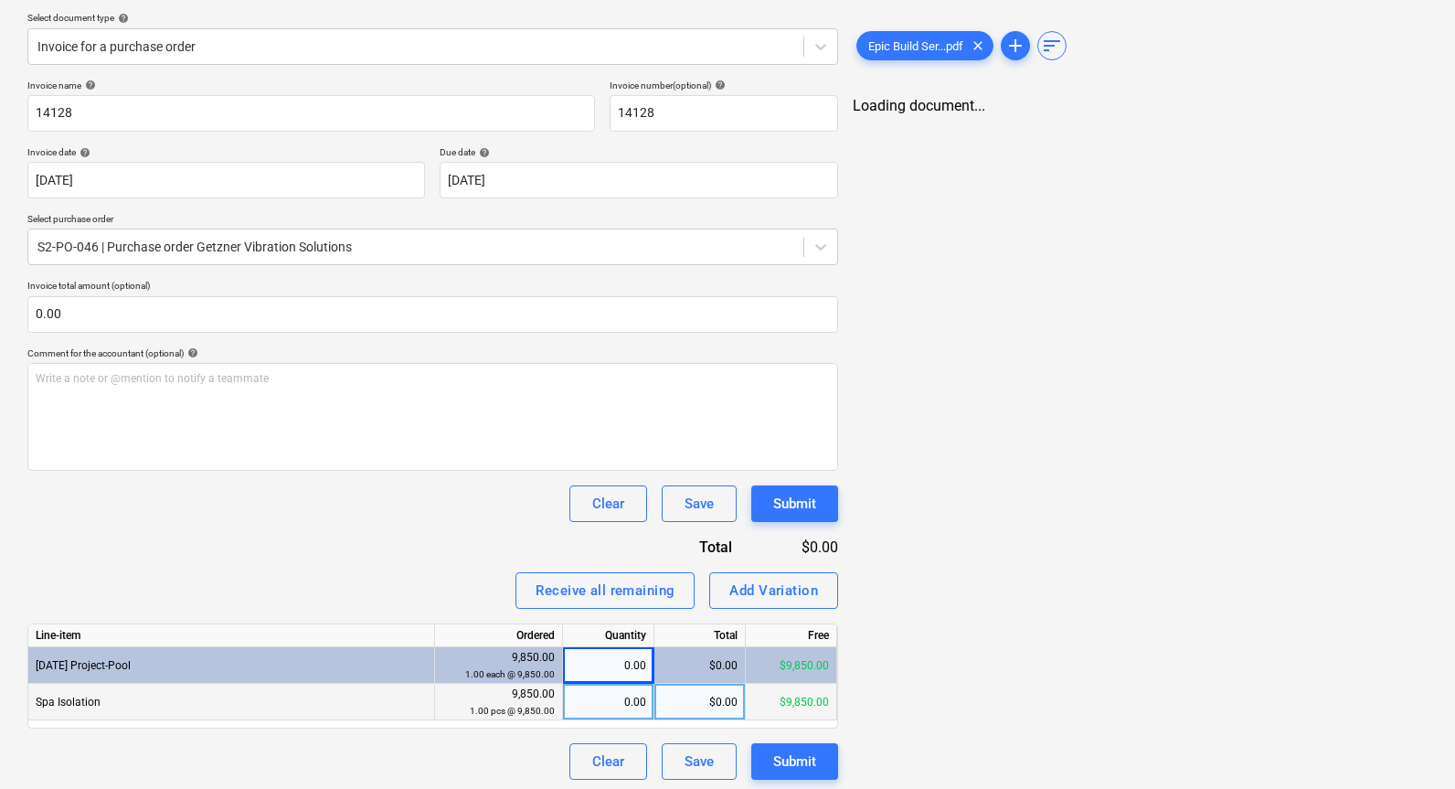
click at [636, 706] on div "0.00" at bounding box center [608, 701] width 76 height 37
type input ".5"
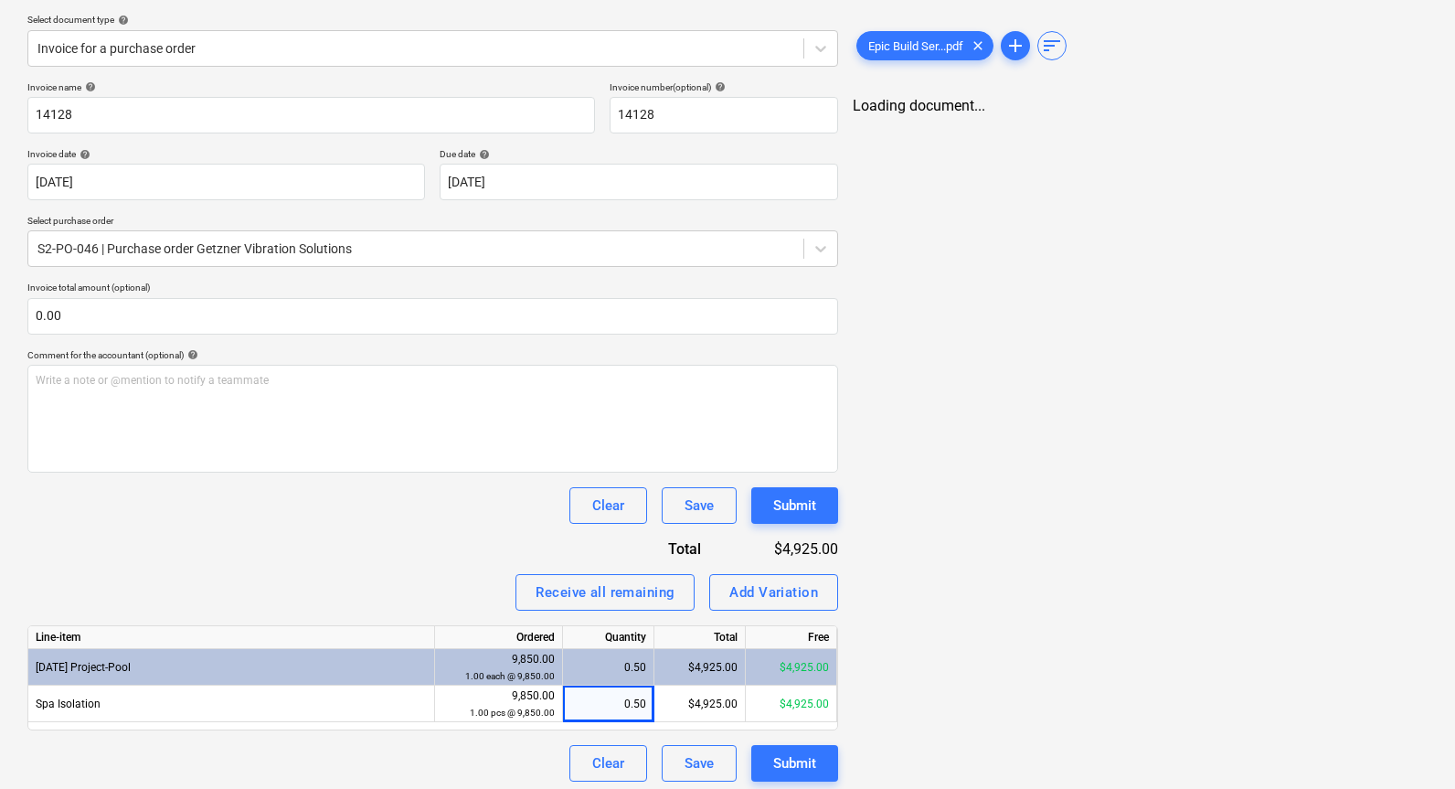
click at [455, 583] on div "Receive all remaining Add Variation" at bounding box center [432, 592] width 811 height 37
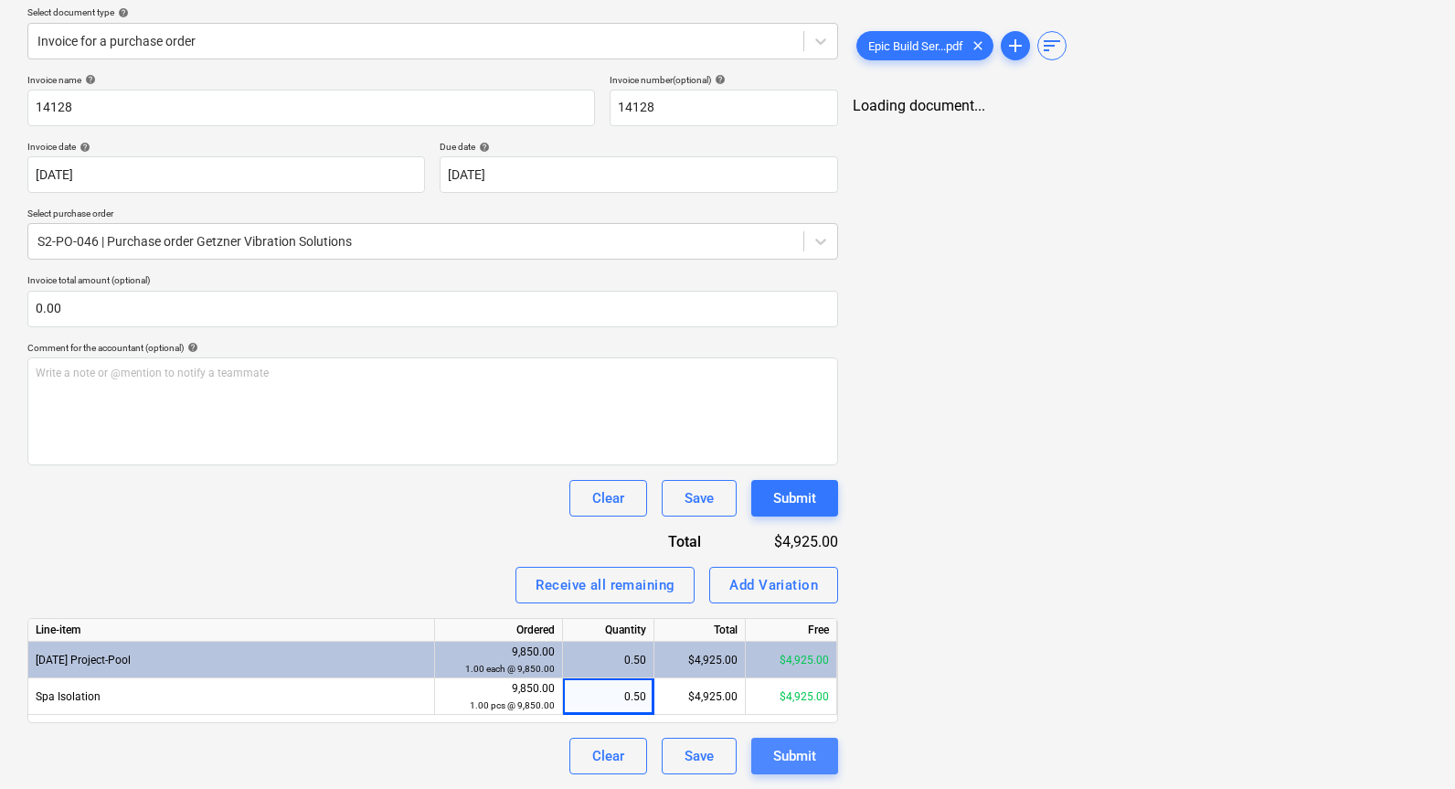
click at [817, 758] on button "Submit" at bounding box center [794, 755] width 87 height 37
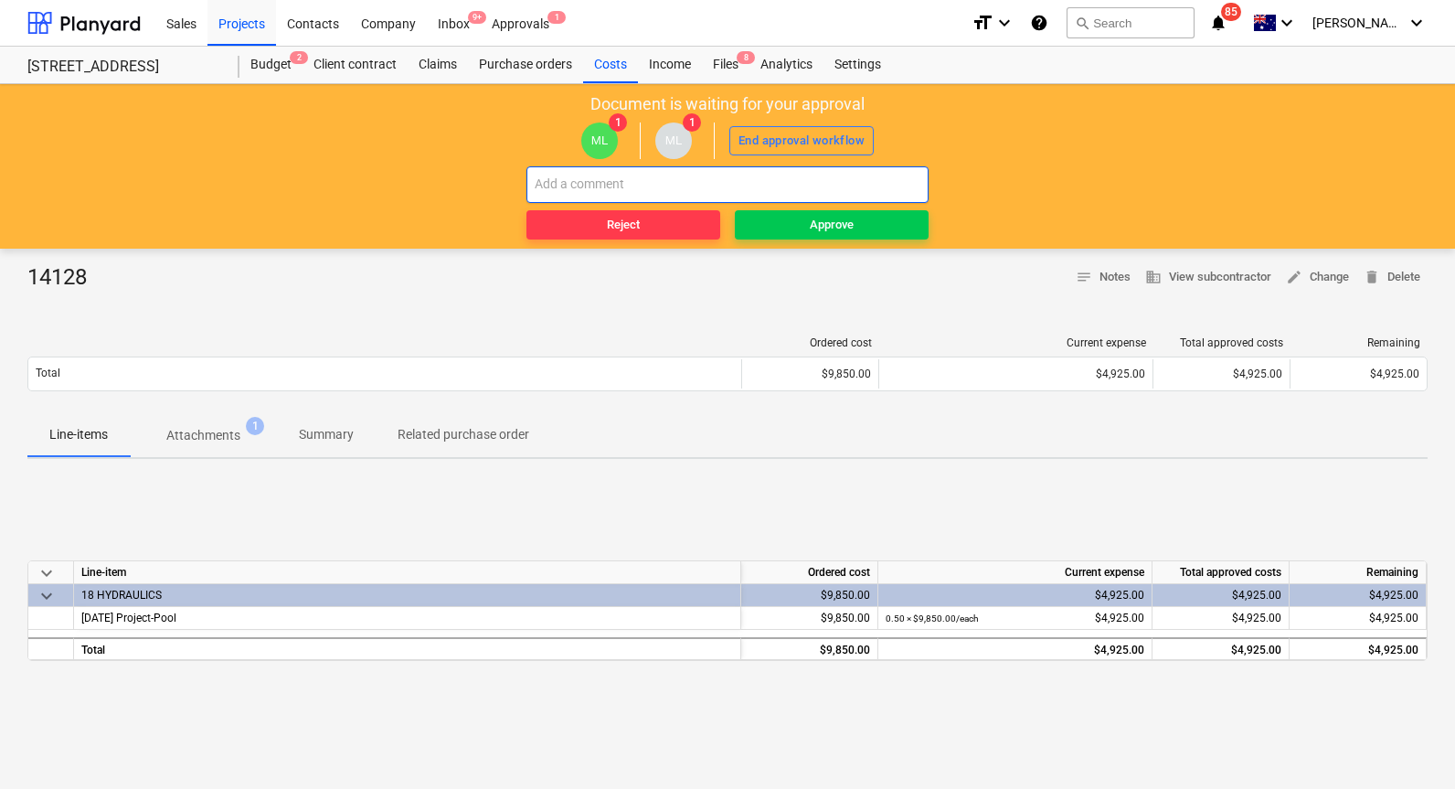
click at [809, 184] on input "text" at bounding box center [727, 184] width 402 height 37
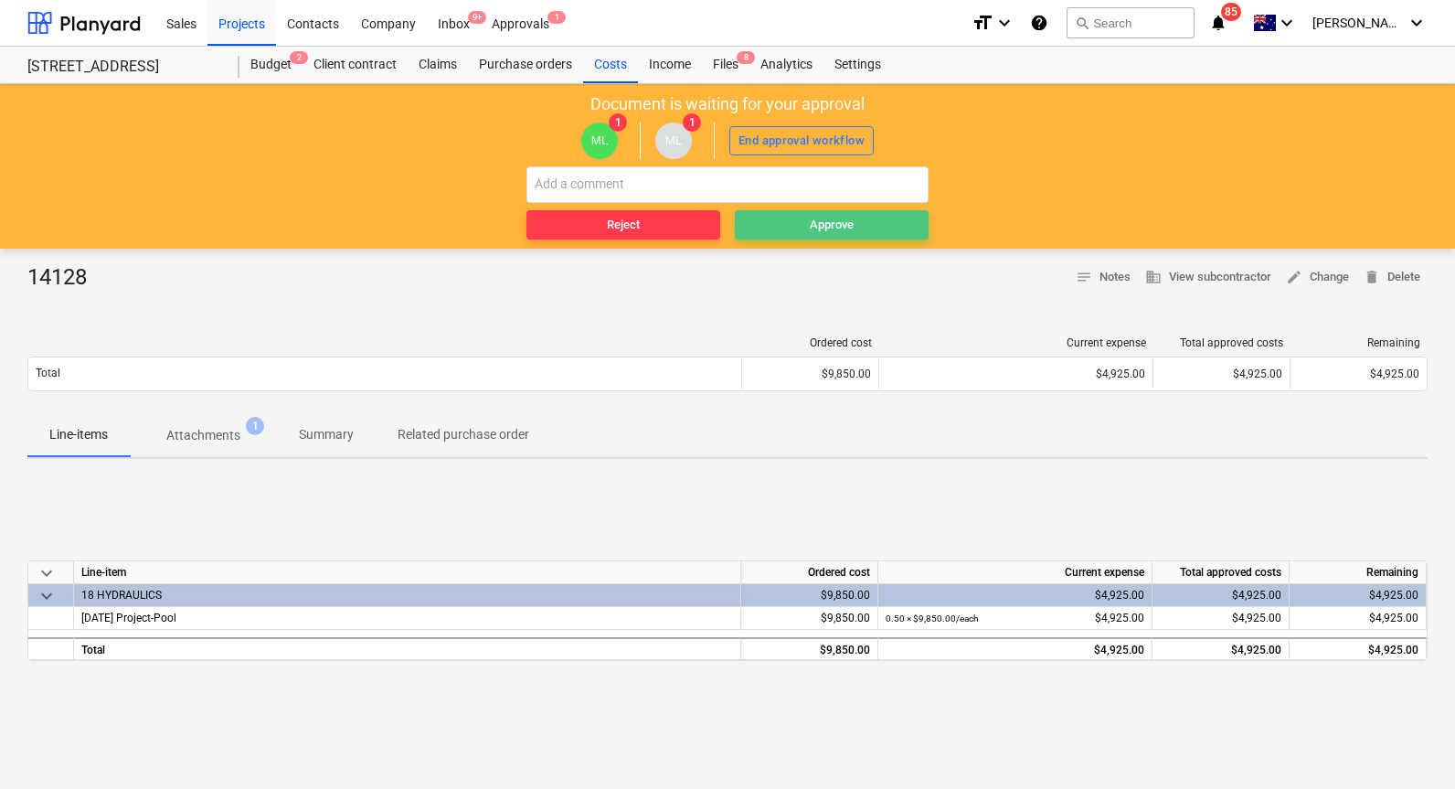
click at [821, 220] on div "Approve" at bounding box center [832, 225] width 44 height 21
